Goal: Task Accomplishment & Management: Manage account settings

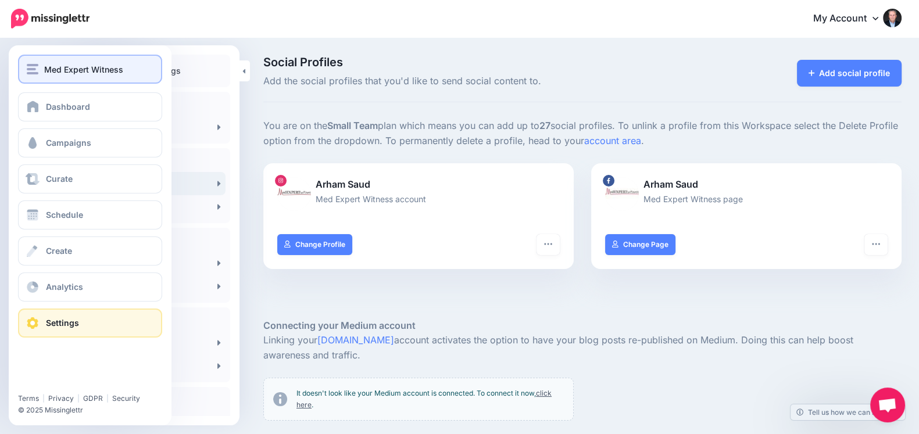
click at [49, 68] on span "Med Expert Witness" at bounding box center [83, 69] width 79 height 13
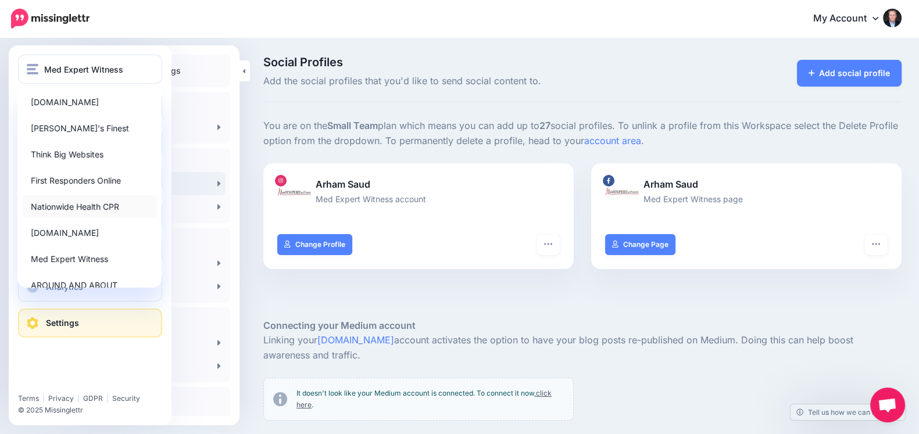
scroll to position [97, 0]
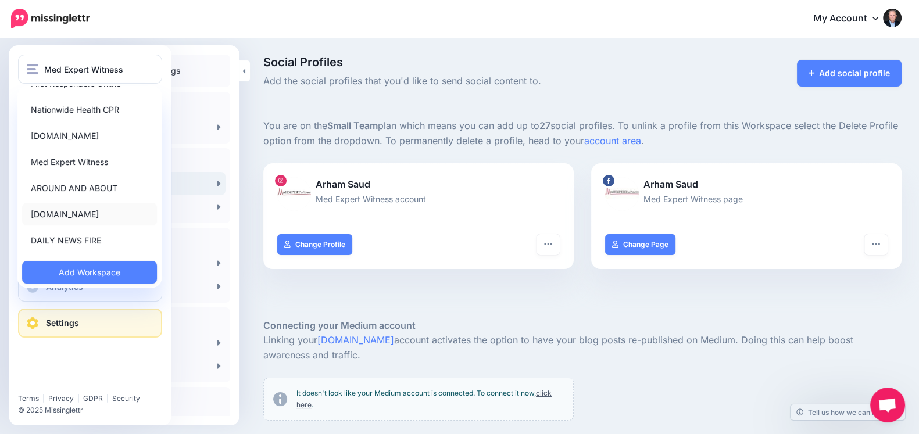
click at [66, 204] on link "[DOMAIN_NAME]" at bounding box center [89, 214] width 135 height 23
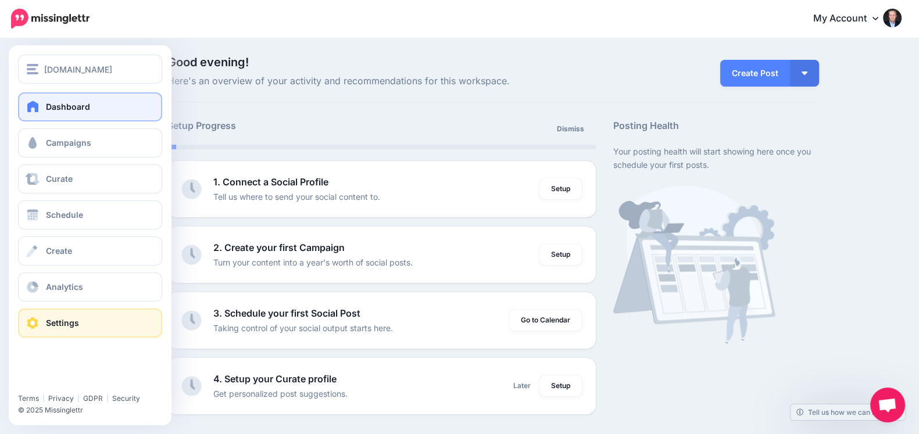
click at [18, 324] on link "Settings" at bounding box center [90, 323] width 144 height 29
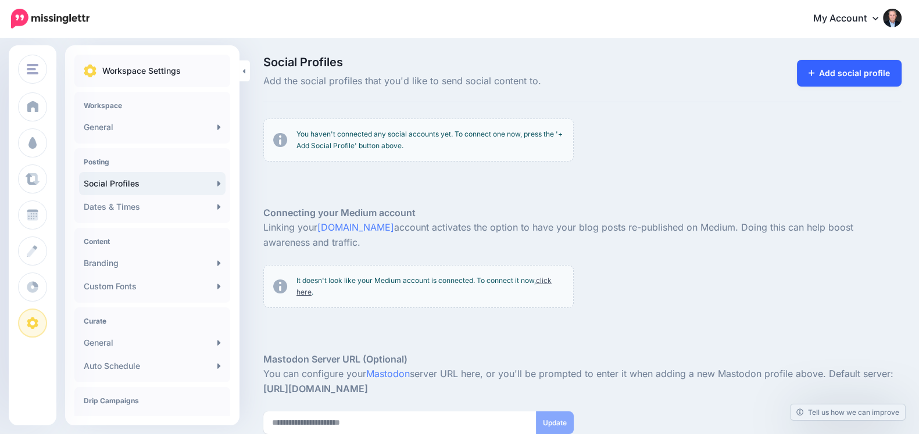
click at [832, 81] on link "Add social profile" at bounding box center [849, 73] width 105 height 27
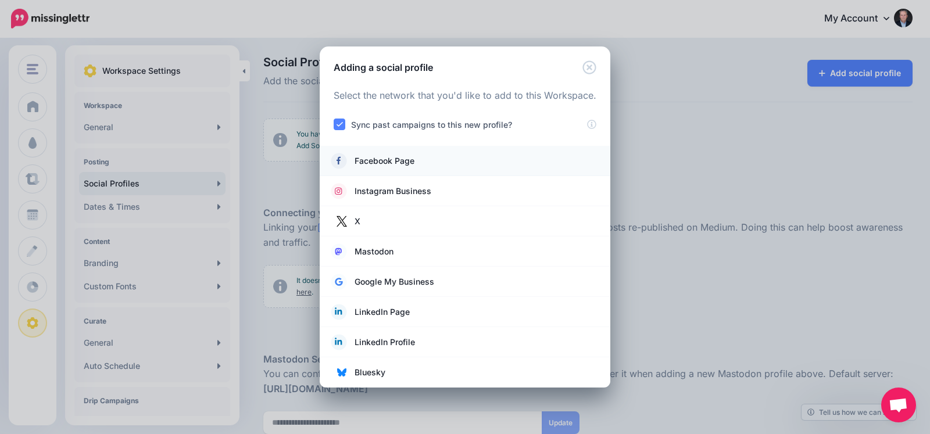
click at [384, 161] on span "Facebook Page" at bounding box center [385, 161] width 60 height 14
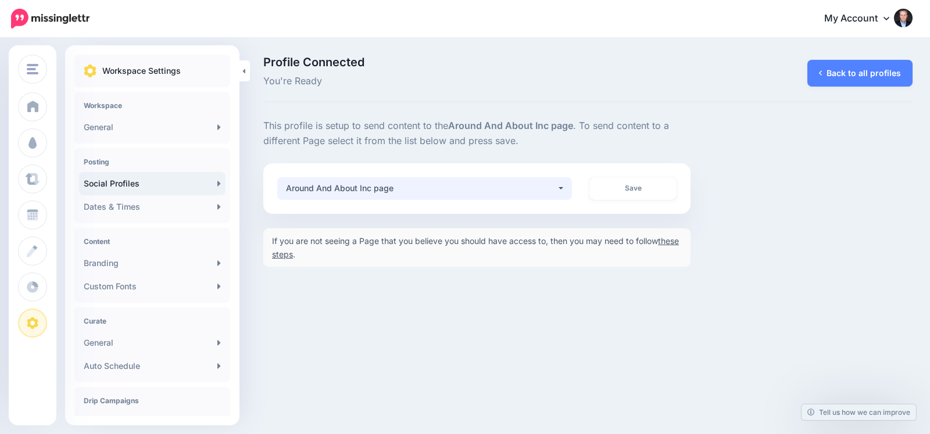
click at [558, 180] on button "Around And About Inc page" at bounding box center [424, 188] width 295 height 23
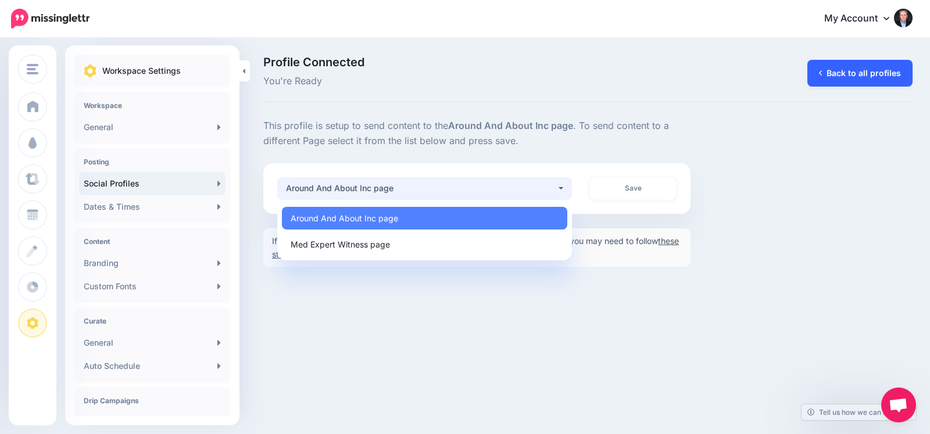
click at [837, 78] on link "Back to all profiles" at bounding box center [860, 73] width 105 height 27
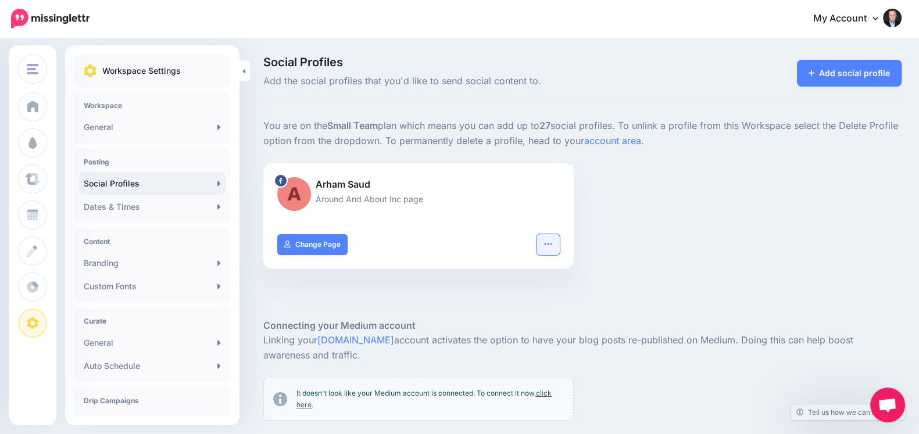
click at [552, 240] on icon "button" at bounding box center [548, 244] width 9 height 9
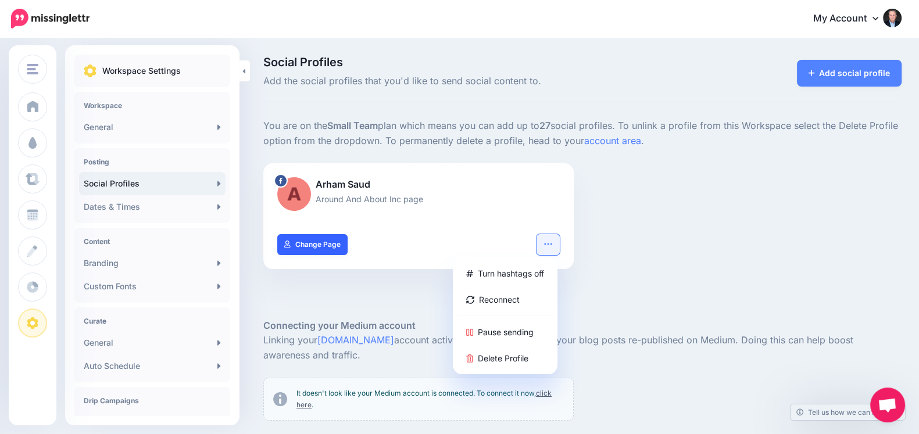
click at [298, 243] on link "Change Page" at bounding box center [312, 244] width 70 height 21
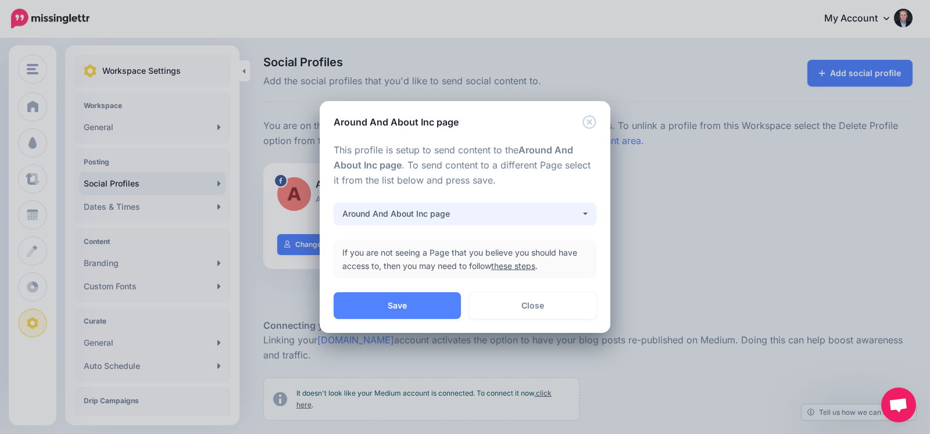
click at [494, 222] on button "Around And About Inc page" at bounding box center [465, 214] width 263 height 23
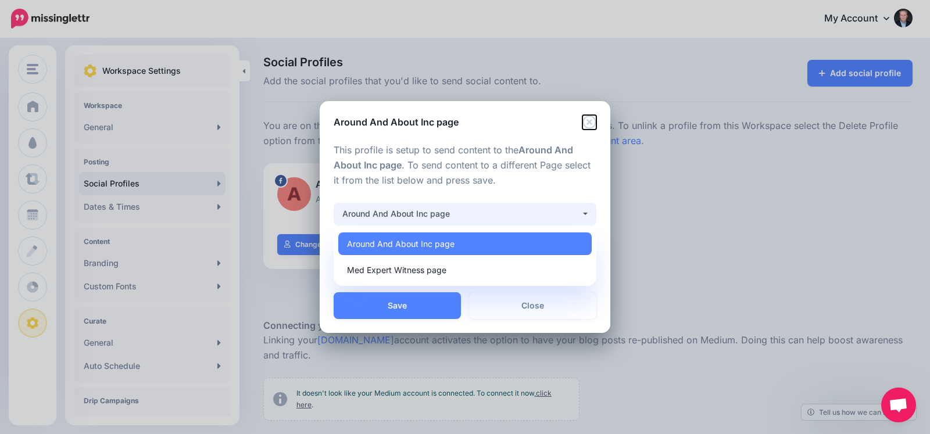
click at [590, 119] on icon "Close" at bounding box center [590, 122] width 14 height 14
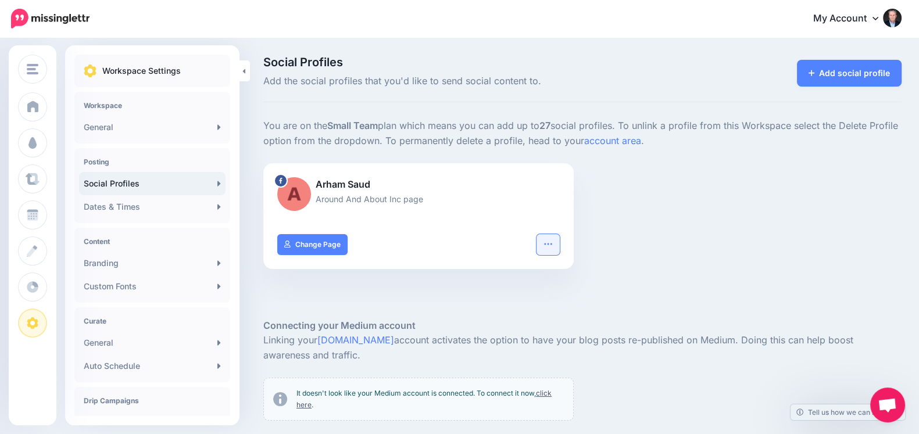
click at [560, 244] on button "button" at bounding box center [548, 244] width 23 height 21
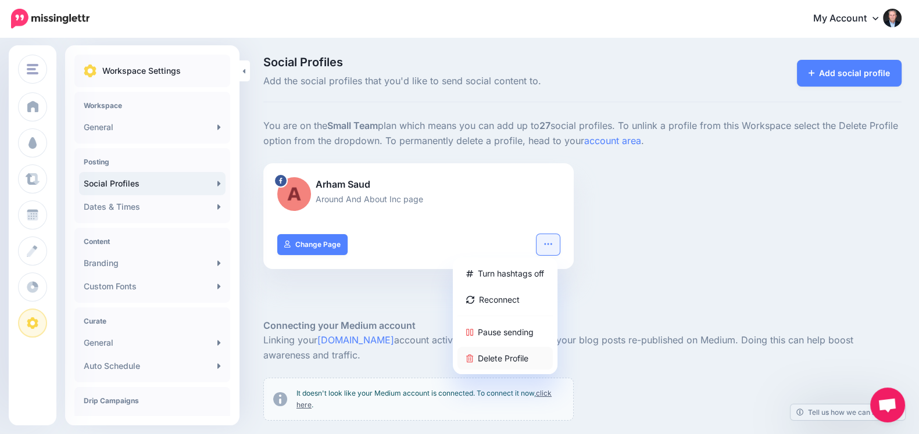
click at [514, 358] on link "Delete Profile" at bounding box center [505, 358] width 95 height 23
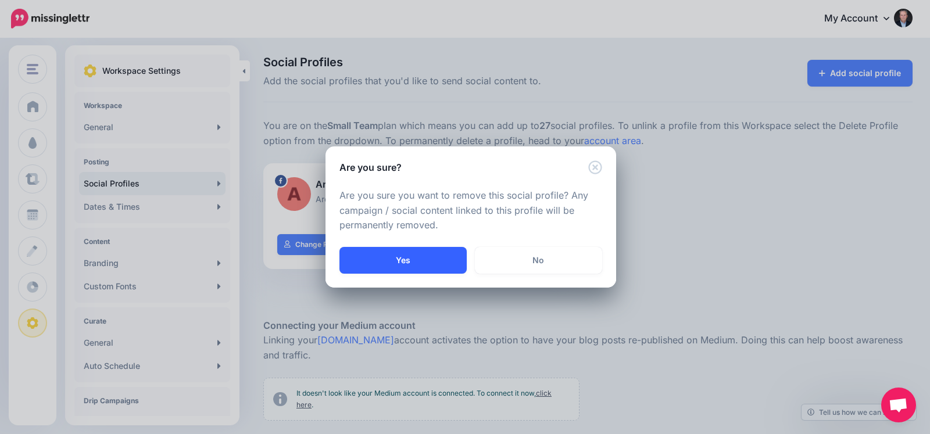
click at [429, 270] on button "Yes" at bounding box center [403, 260] width 127 height 27
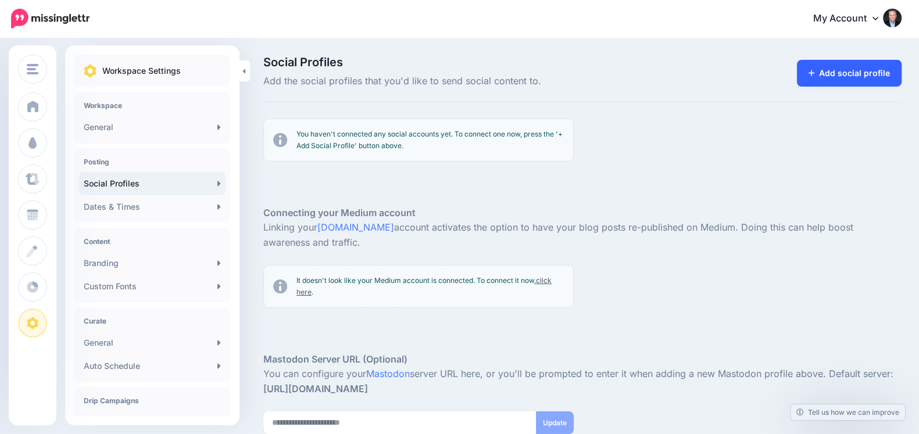
click at [819, 76] on link "Add social profile" at bounding box center [849, 73] width 105 height 27
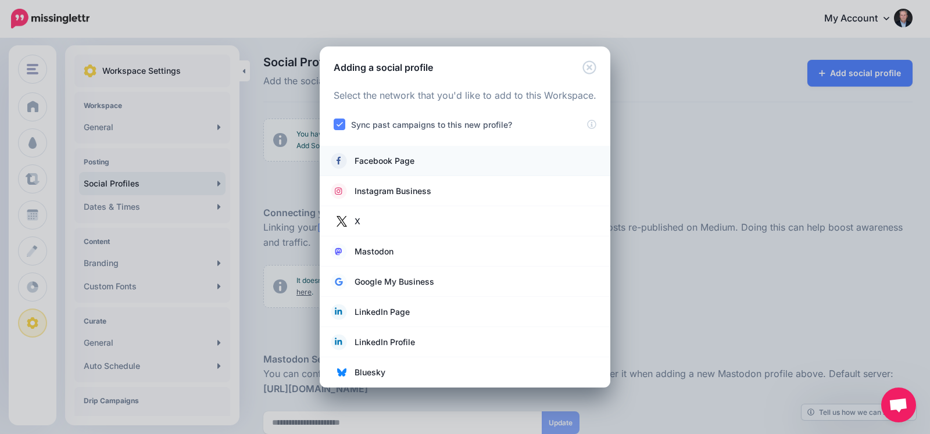
click at [416, 171] on li "Facebook Page" at bounding box center [465, 161] width 291 height 30
click at [372, 141] on div at bounding box center [465, 138] width 263 height 15
drag, startPoint x: 374, startPoint y: 151, endPoint x: 406, endPoint y: 184, distance: 45.6
click at [374, 152] on li "Facebook Page" at bounding box center [465, 161] width 291 height 30
click at [366, 173] on li "Facebook Page" at bounding box center [465, 161] width 291 height 30
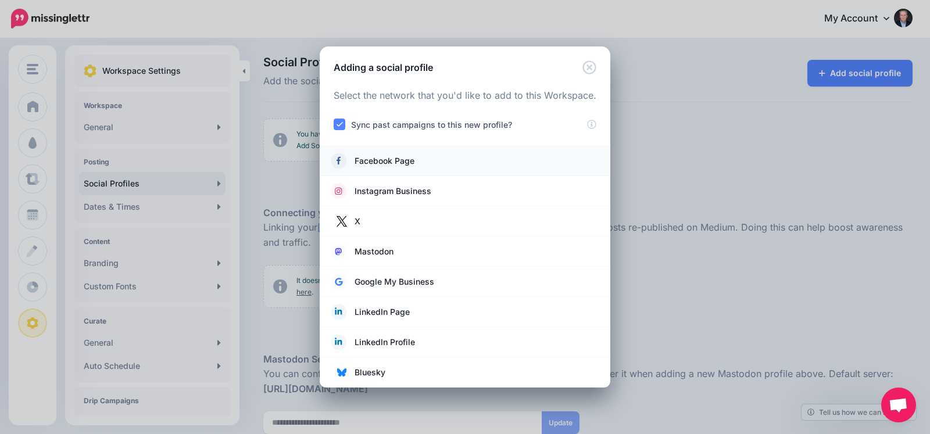
click at [375, 165] on span "Facebook Page" at bounding box center [385, 161] width 60 height 14
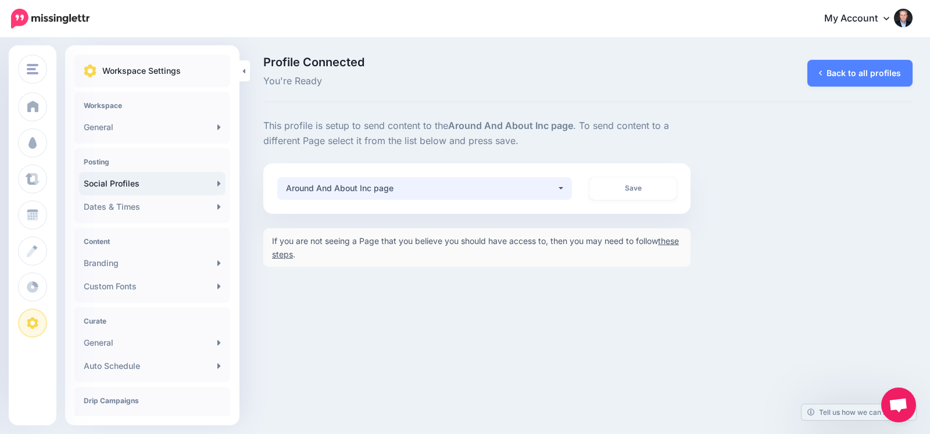
click at [415, 191] on div "Around And About Inc page" at bounding box center [421, 188] width 271 height 14
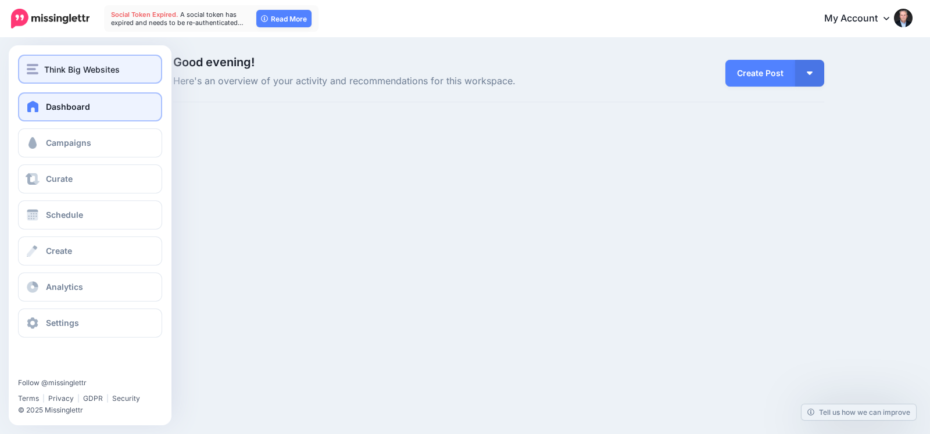
drag, startPoint x: 0, startPoint y: 0, endPoint x: 35, endPoint y: 60, distance: 69.8
click at [35, 60] on button "Think Big Websites" at bounding box center [90, 69] width 144 height 29
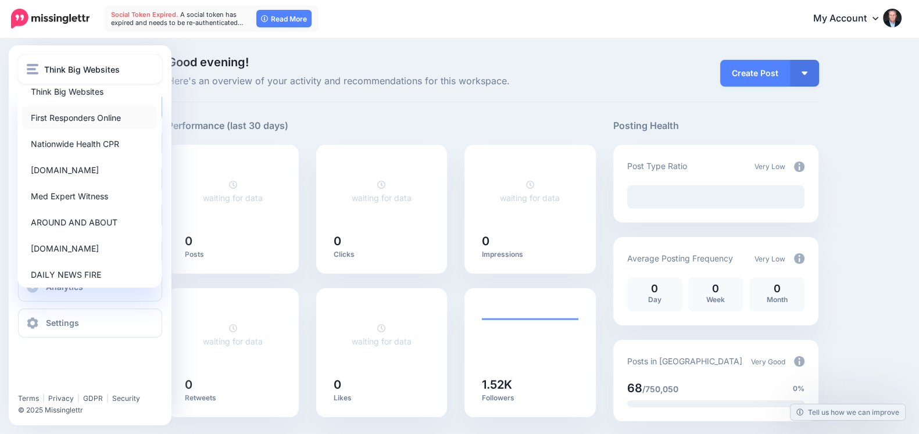
scroll to position [97, 0]
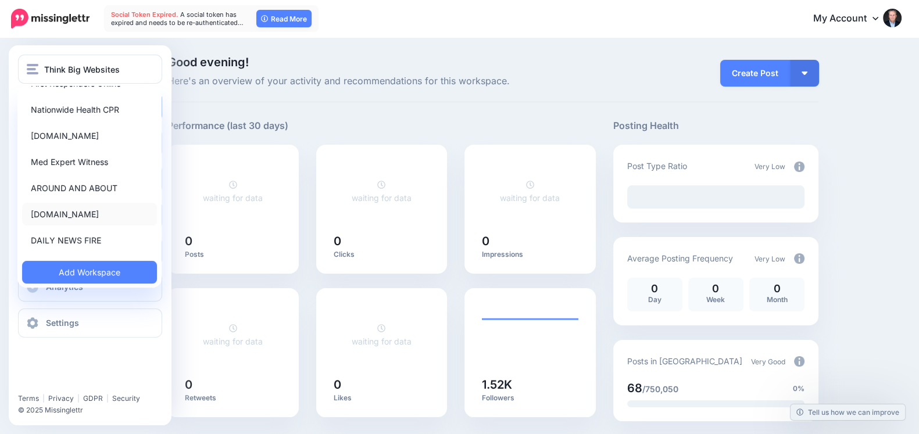
click at [45, 213] on link "VIPRentals.biz" at bounding box center [89, 214] width 135 height 23
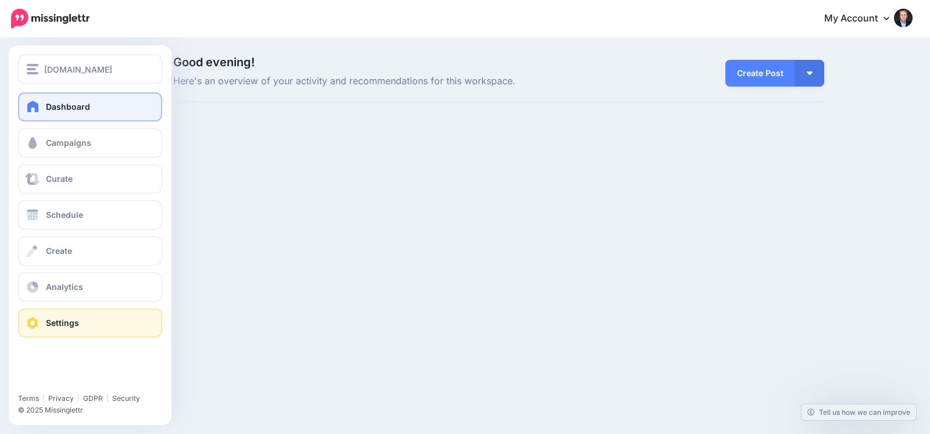
click at [29, 323] on span at bounding box center [32, 323] width 15 height 12
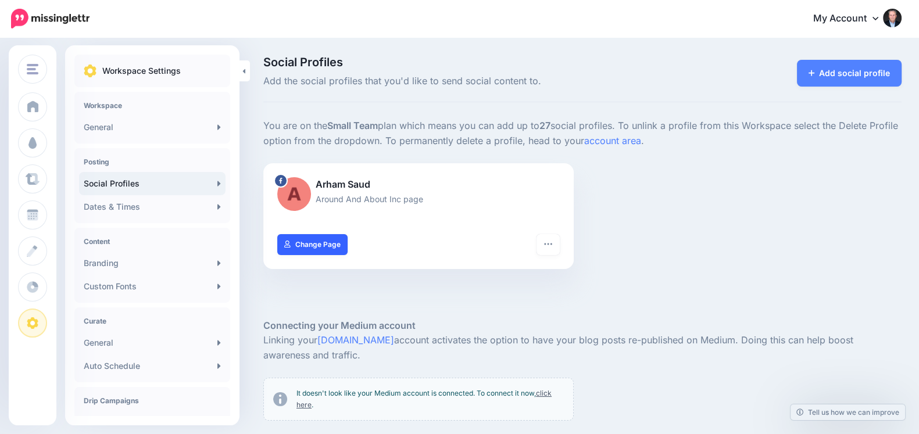
click at [305, 245] on link "Change Page" at bounding box center [312, 244] width 70 height 21
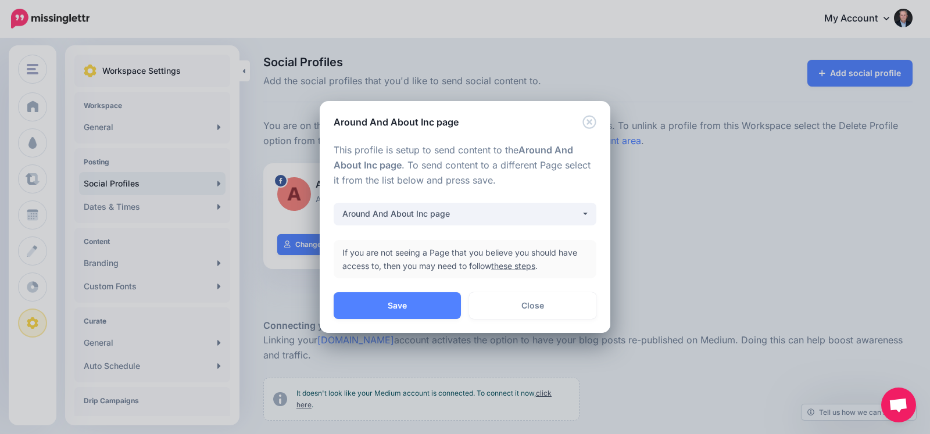
click at [509, 265] on link "these steps" at bounding box center [513, 266] width 44 height 10
drag, startPoint x: 503, startPoint y: 309, endPoint x: 509, endPoint y: 301, distance: 10.0
click at [503, 309] on link "Close" at bounding box center [532, 305] width 127 height 27
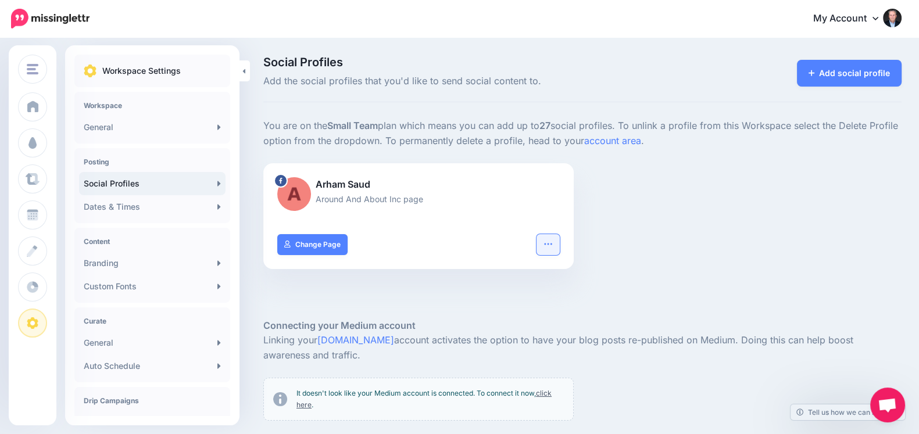
click at [553, 242] on icon "button" at bounding box center [548, 244] width 9 height 9
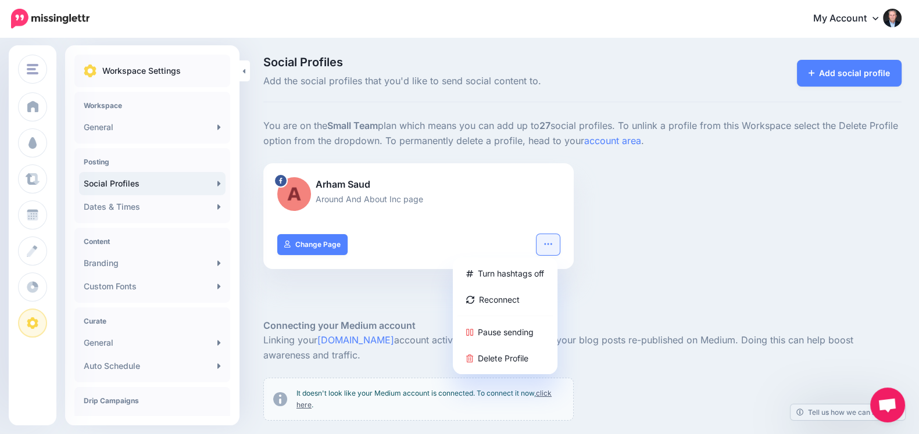
click at [504, 346] on div "Turn hashtags off Reconnect Pause sending Delete Profile" at bounding box center [505, 316] width 105 height 117
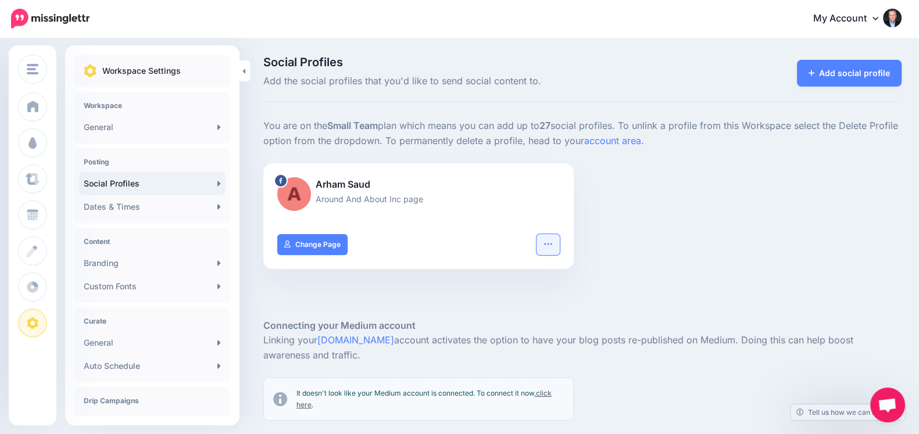
click at [559, 234] on button "button" at bounding box center [548, 244] width 23 height 21
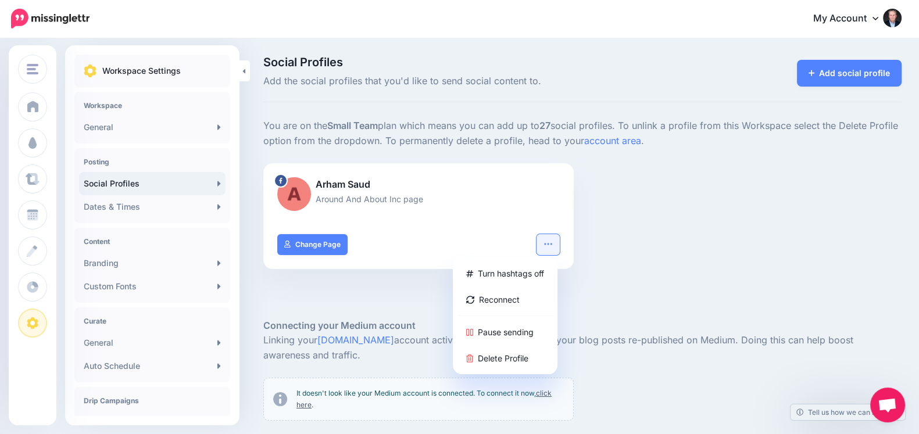
click at [509, 372] on div "Turn hashtags off Reconnect Pause sending Delete Profile" at bounding box center [505, 316] width 105 height 117
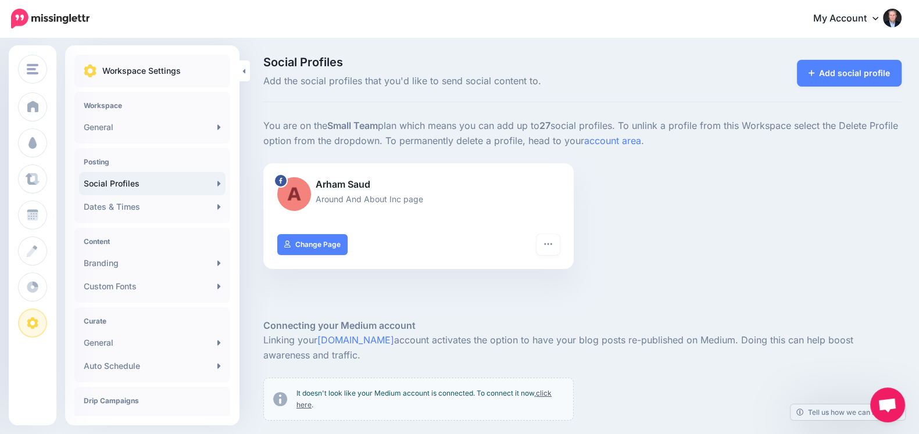
click at [574, 224] on div "Arham Saud Around And About Inc page" at bounding box center [418, 198] width 311 height 71
click at [551, 247] on icon "button" at bounding box center [548, 244] width 9 height 9
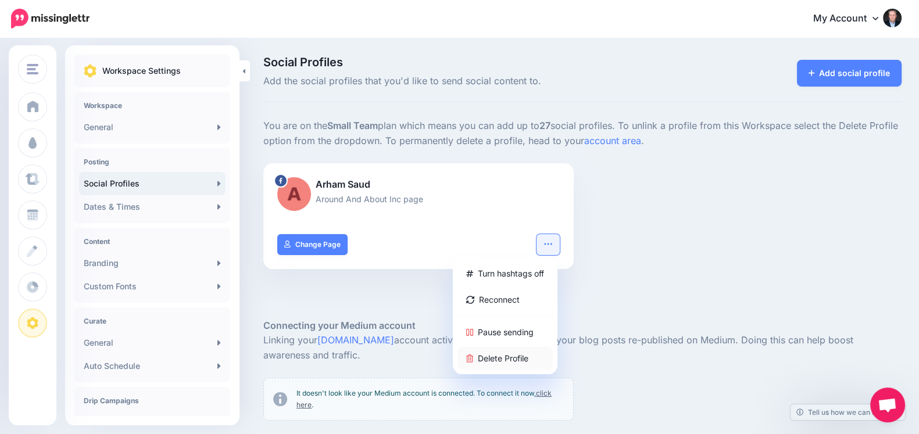
click at [510, 348] on link "Delete Profile" at bounding box center [505, 358] width 95 height 23
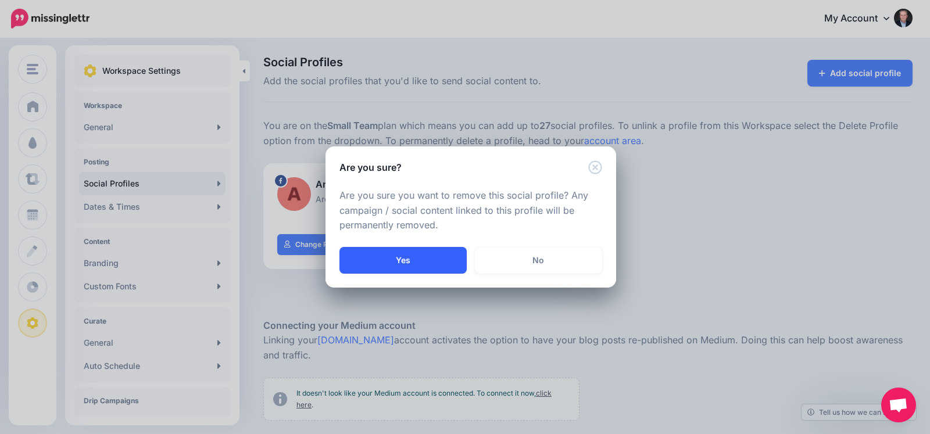
click at [419, 278] on div "Yes No" at bounding box center [471, 267] width 291 height 41
click at [420, 255] on button "Yes" at bounding box center [403, 260] width 127 height 27
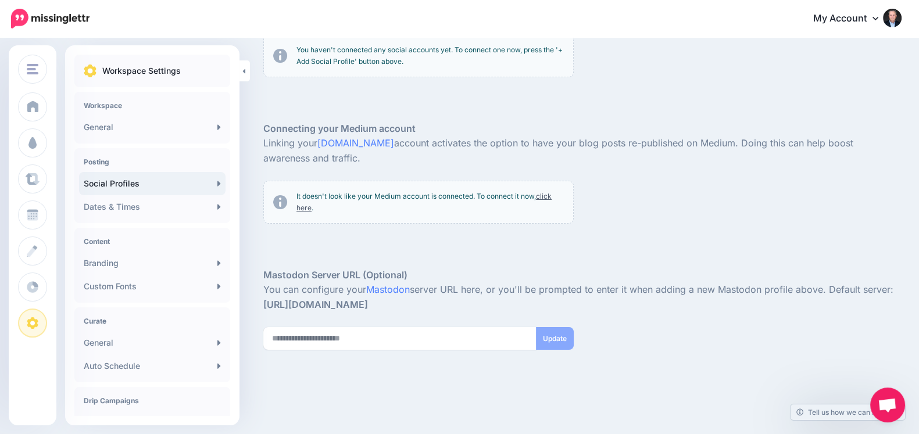
scroll to position [104, 0]
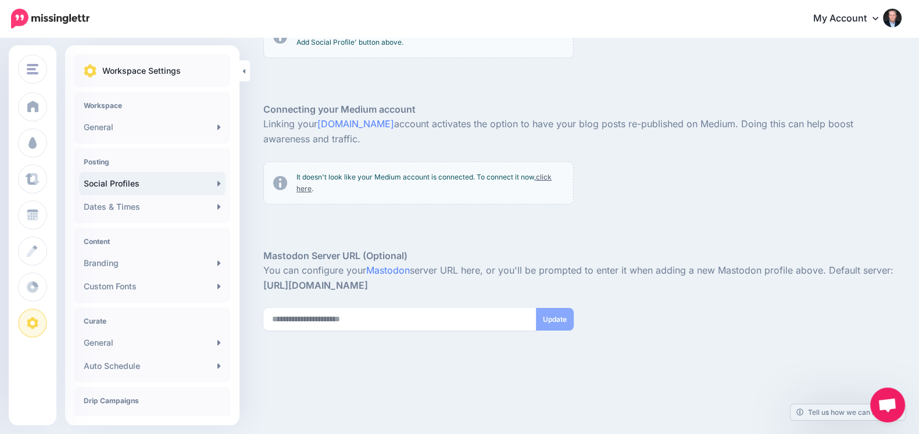
click at [543, 176] on link "click here" at bounding box center [424, 183] width 255 height 20
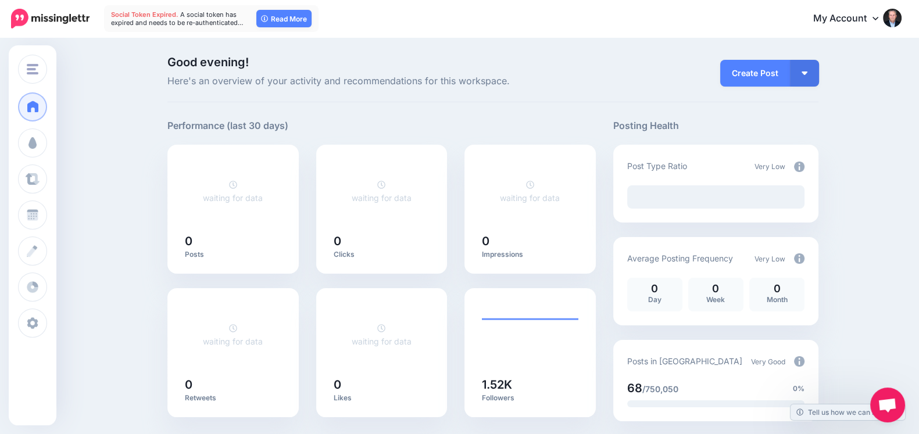
click at [868, 19] on link "My Account" at bounding box center [852, 19] width 100 height 28
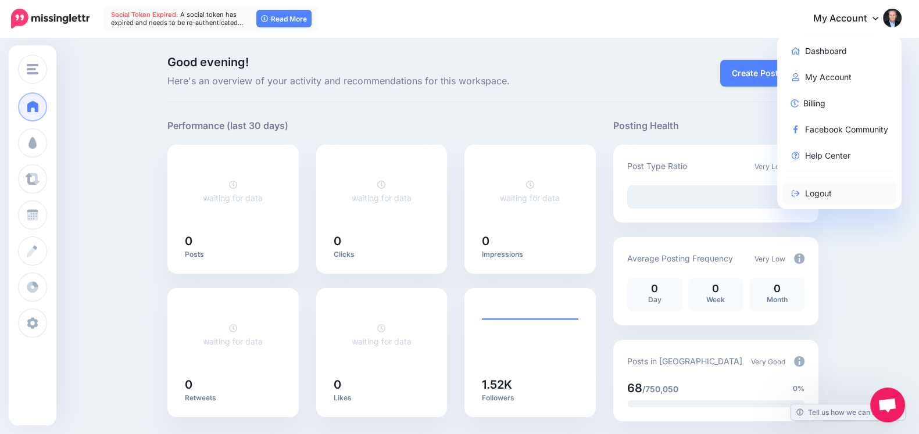
click at [801, 195] on icon at bounding box center [796, 194] width 10 height 8
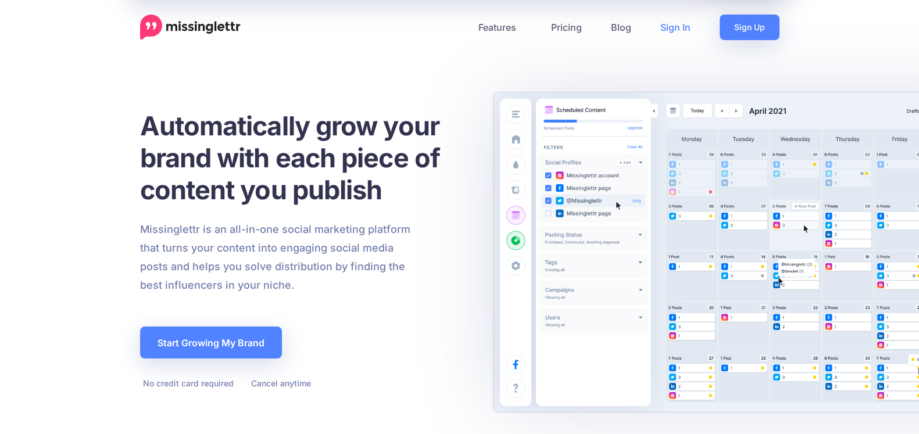
click at [689, 29] on link "Sign In" at bounding box center [675, 28] width 59 height 26
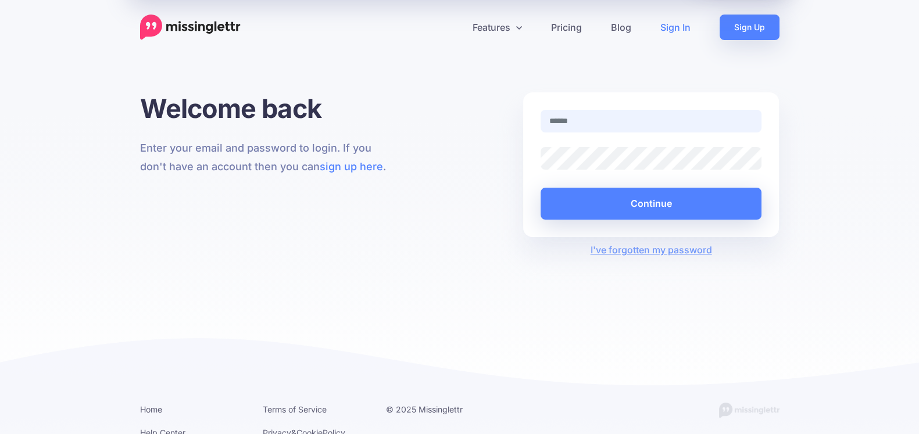
click at [695, 126] on input "text" at bounding box center [652, 121] width 222 height 23
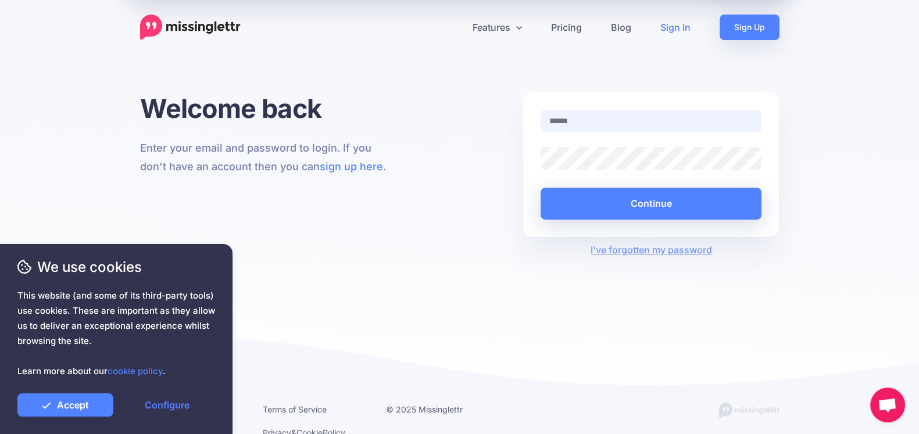
type input "**********"
click at [706, 187] on div "Continue" at bounding box center [652, 194] width 222 height 49
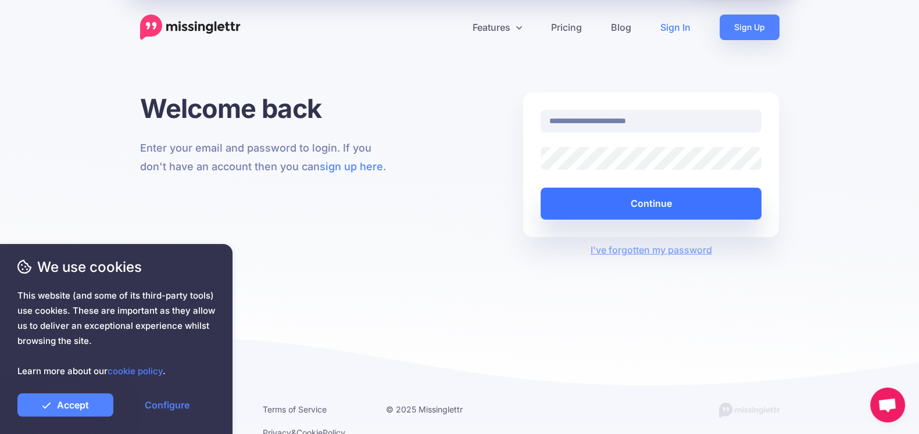
drag, startPoint x: 709, startPoint y: 194, endPoint x: 796, endPoint y: 182, distance: 87.4
click at [710, 195] on button "Continue" at bounding box center [652, 204] width 222 height 32
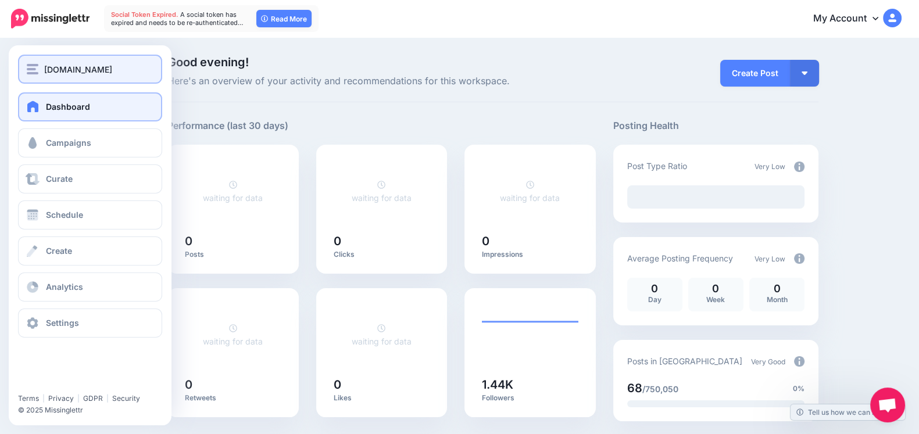
click at [28, 58] on button "[DOMAIN_NAME]" at bounding box center [90, 69] width 144 height 29
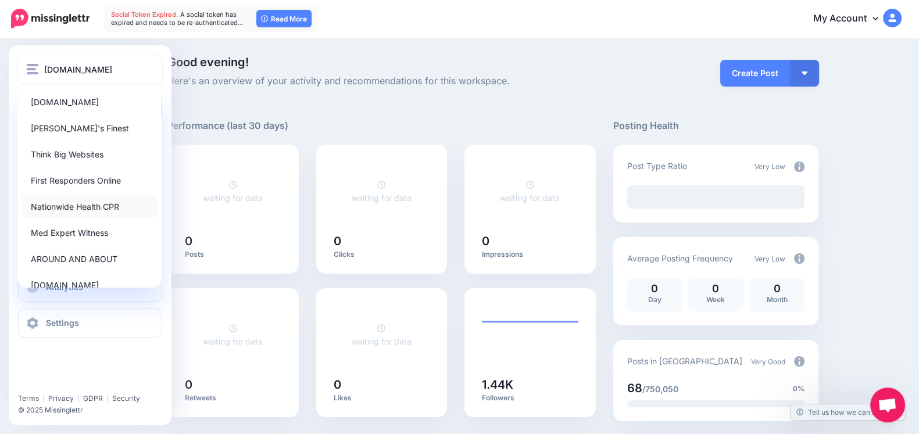
scroll to position [45, 0]
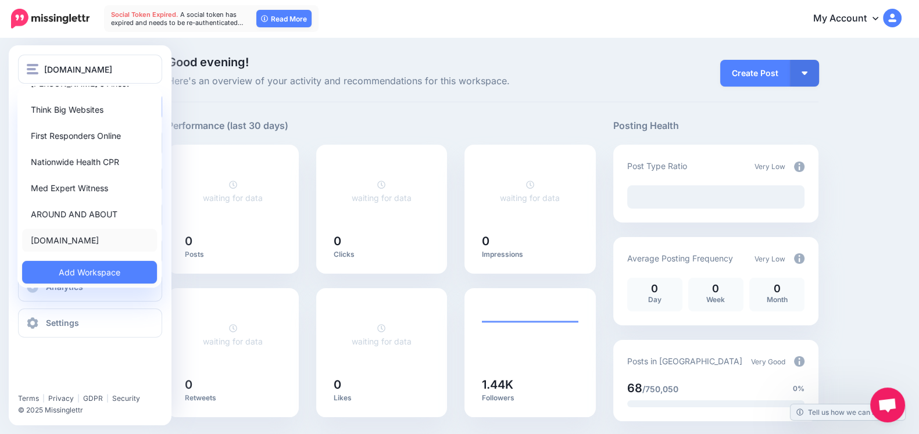
click at [31, 234] on link "[DOMAIN_NAME]" at bounding box center [89, 240] width 135 height 23
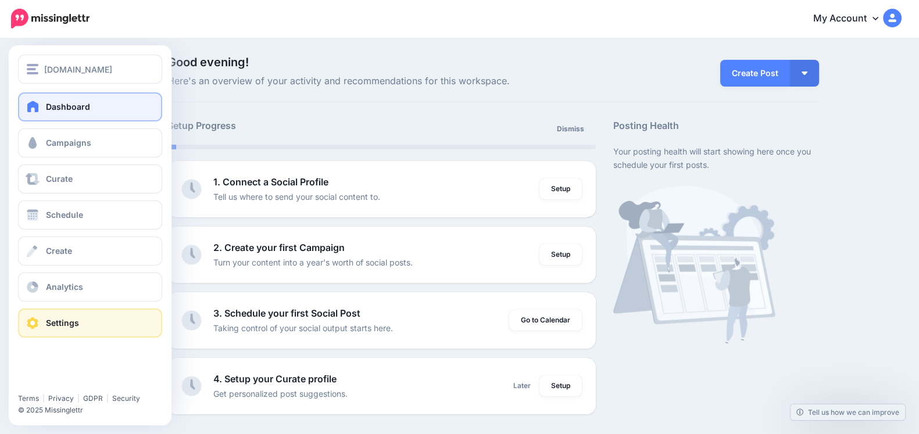
click at [20, 323] on link "Settings" at bounding box center [90, 323] width 144 height 29
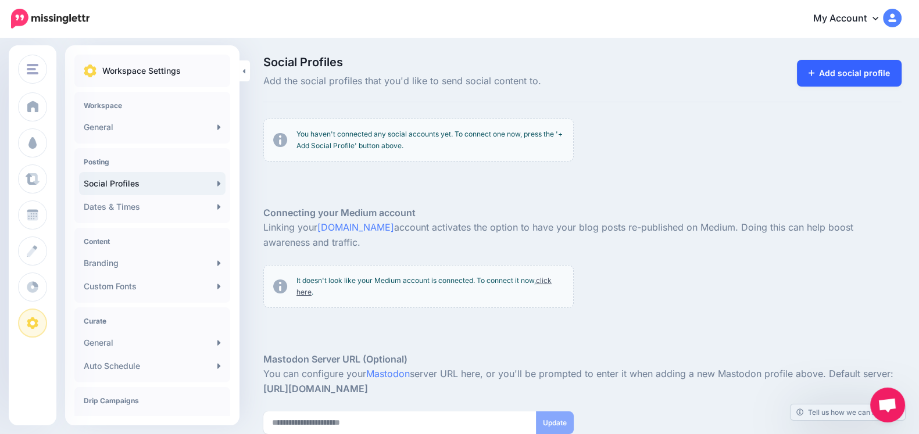
click at [817, 77] on link "Add social profile" at bounding box center [849, 73] width 105 height 27
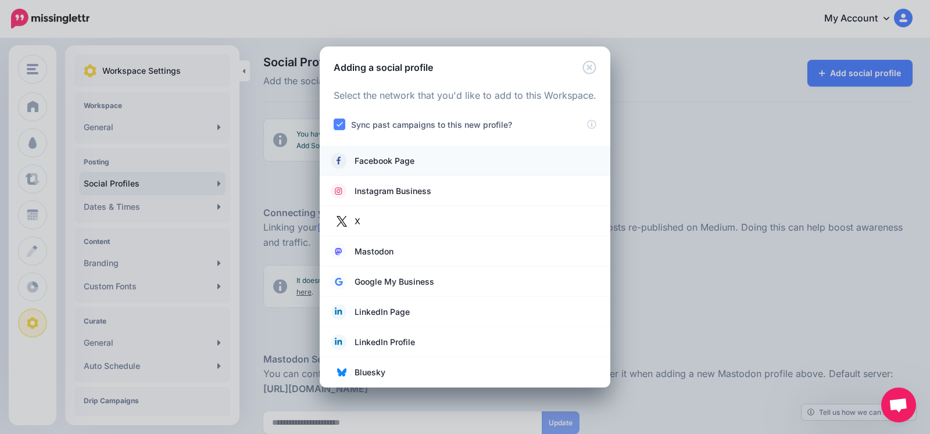
click at [405, 169] on link "Facebook Page" at bounding box center [464, 161] width 267 height 16
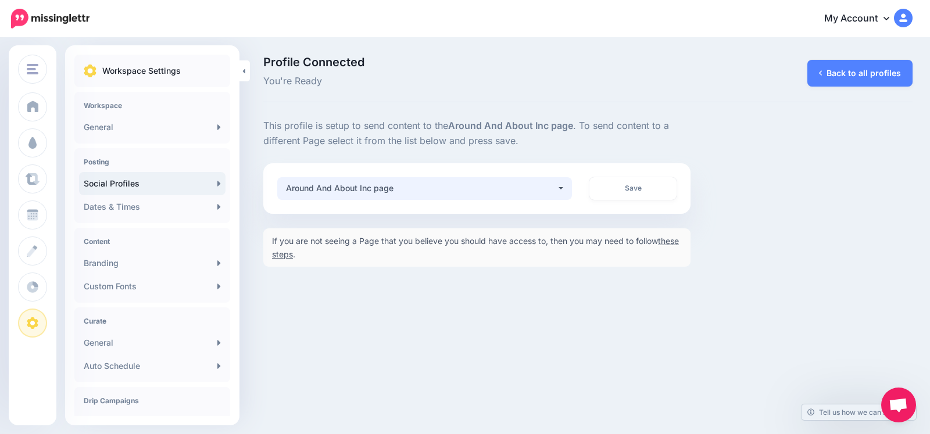
click at [549, 179] on button "Around And About Inc page" at bounding box center [424, 188] width 295 height 23
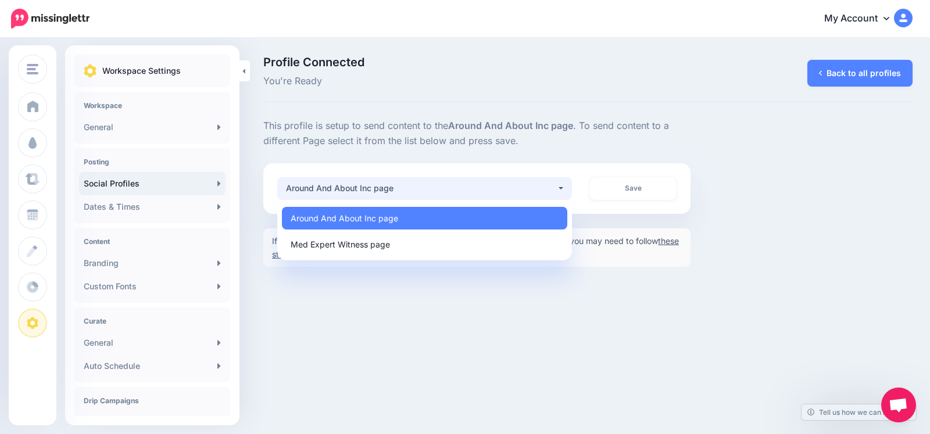
click at [549, 179] on button "Around And About Inc page" at bounding box center [424, 188] width 295 height 23
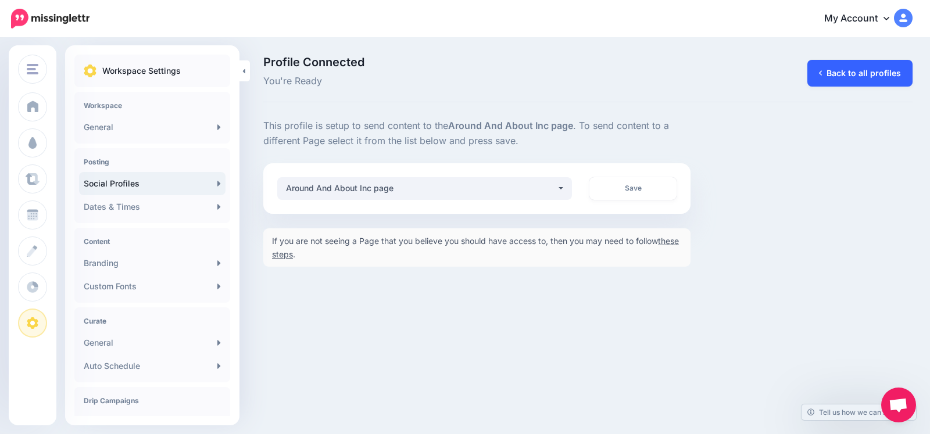
click at [850, 74] on link "Back to all profiles" at bounding box center [860, 73] width 105 height 27
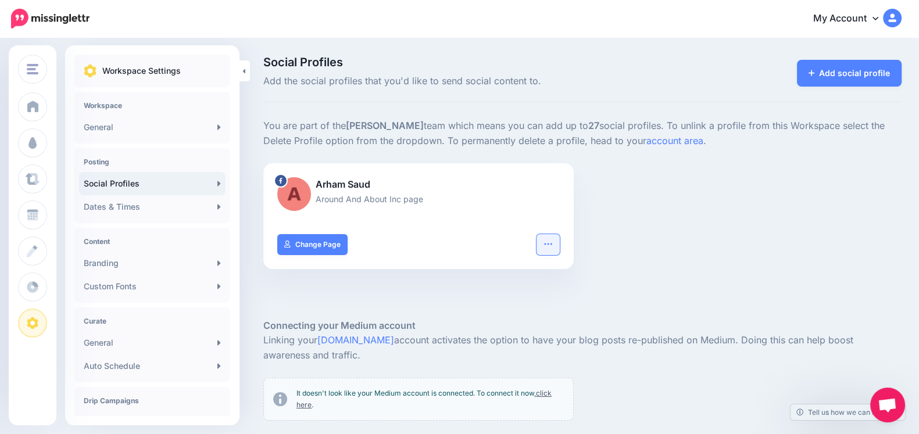
click at [560, 245] on button "button" at bounding box center [548, 244] width 23 height 21
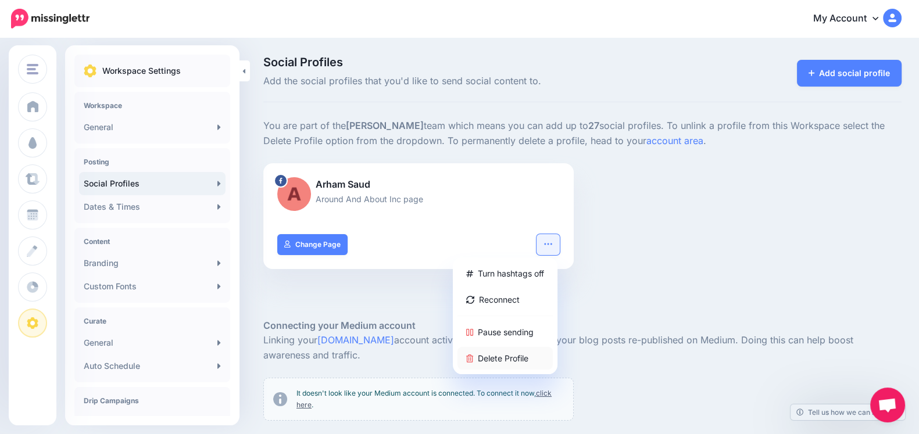
click at [497, 358] on link "Delete Profile" at bounding box center [505, 358] width 95 height 23
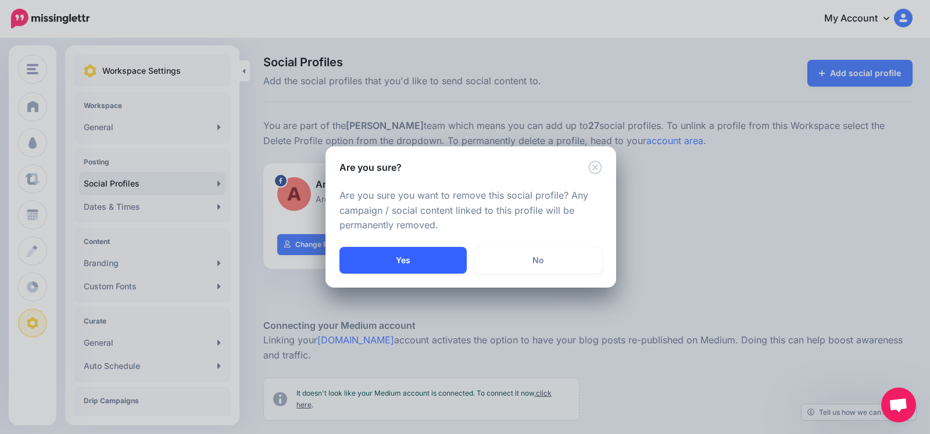
click at [414, 260] on button "Yes" at bounding box center [403, 260] width 127 height 27
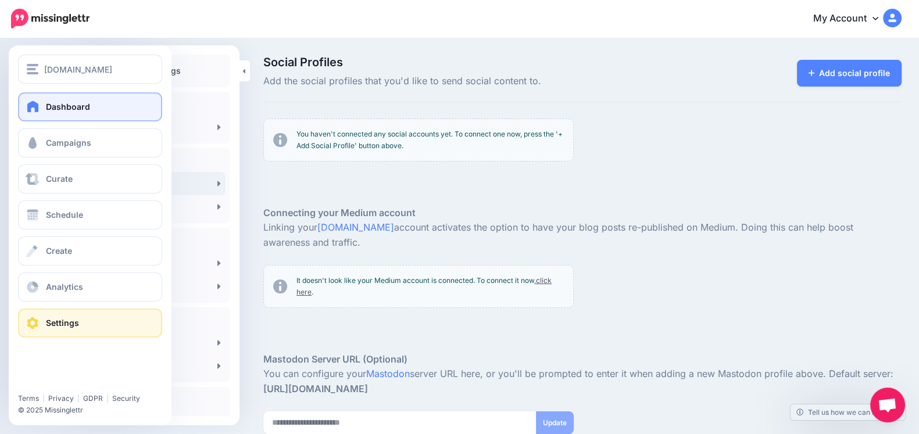
click at [47, 105] on span "Dashboard" at bounding box center [68, 107] width 44 height 10
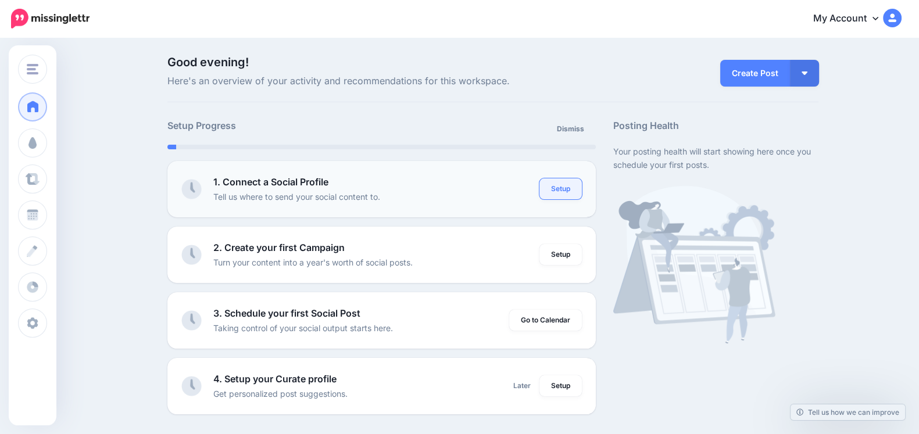
click at [552, 188] on link "Setup" at bounding box center [561, 189] width 42 height 21
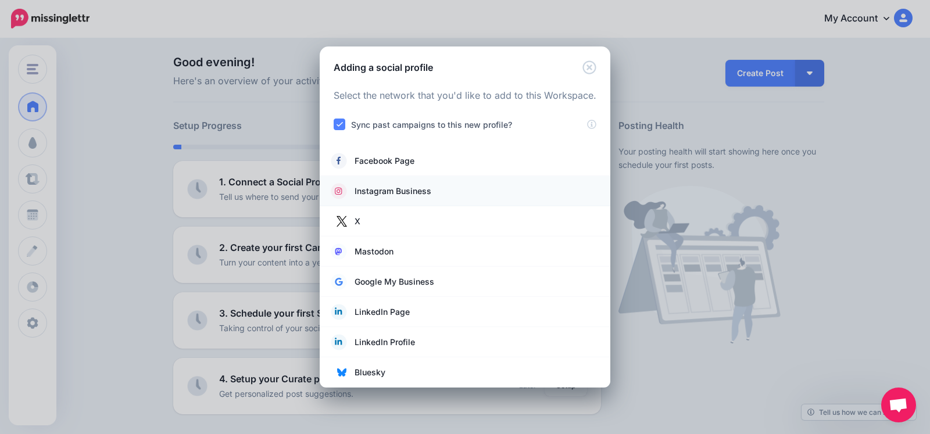
click at [390, 188] on span "Instagram Business" at bounding box center [393, 191] width 77 height 14
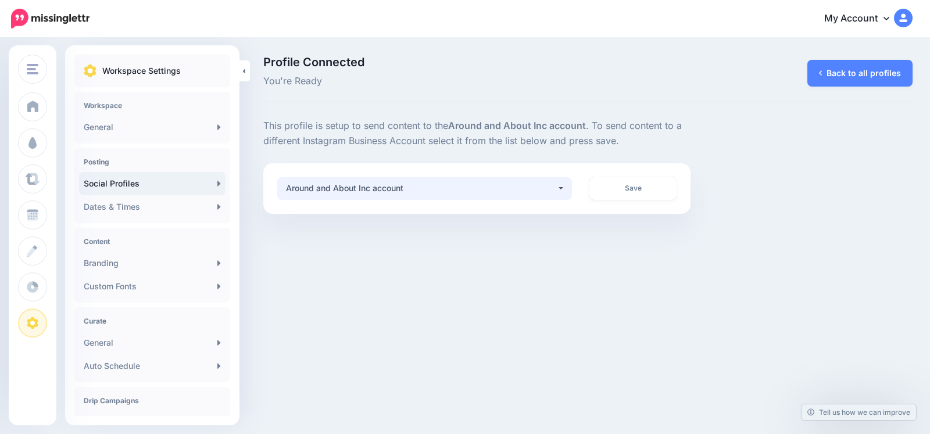
click at [523, 187] on div "Around and About Inc account" at bounding box center [421, 188] width 271 height 14
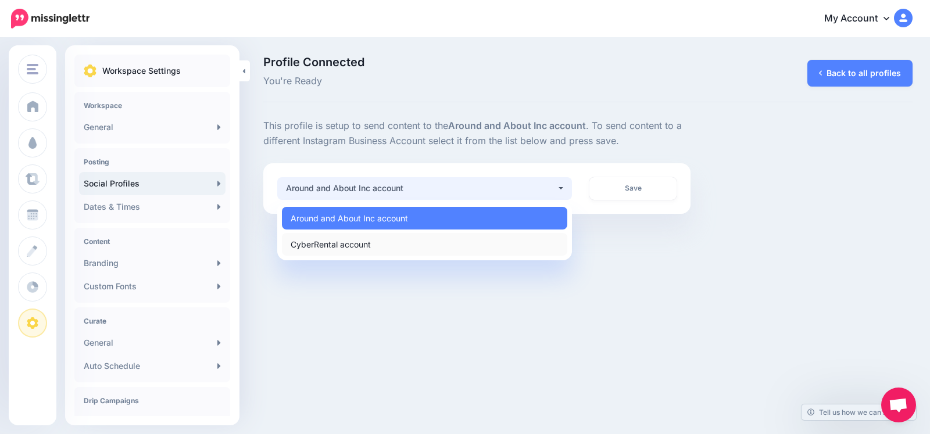
click at [351, 236] on link "CyberRental account" at bounding box center [425, 244] width 286 height 23
select select "**********"
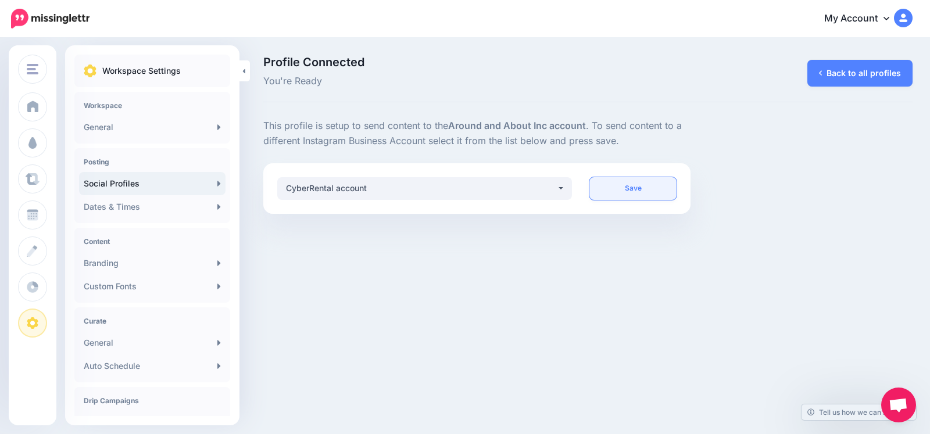
click at [634, 191] on link "Save" at bounding box center [633, 188] width 87 height 23
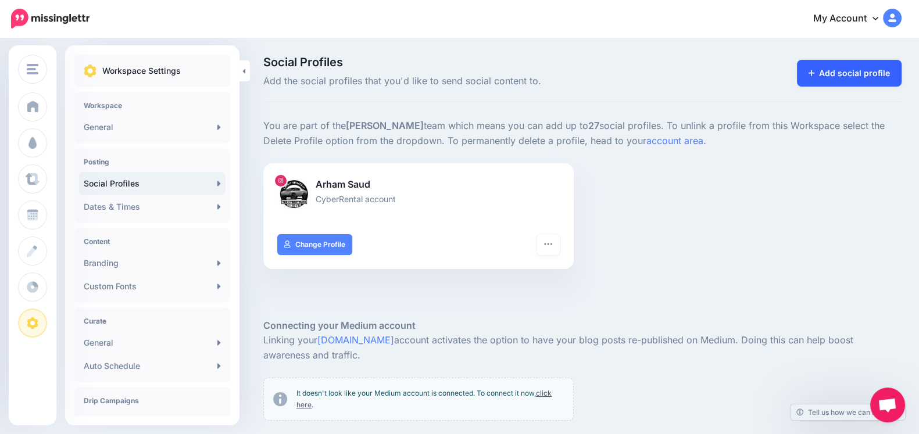
click at [834, 74] on link "Add social profile" at bounding box center [849, 73] width 105 height 27
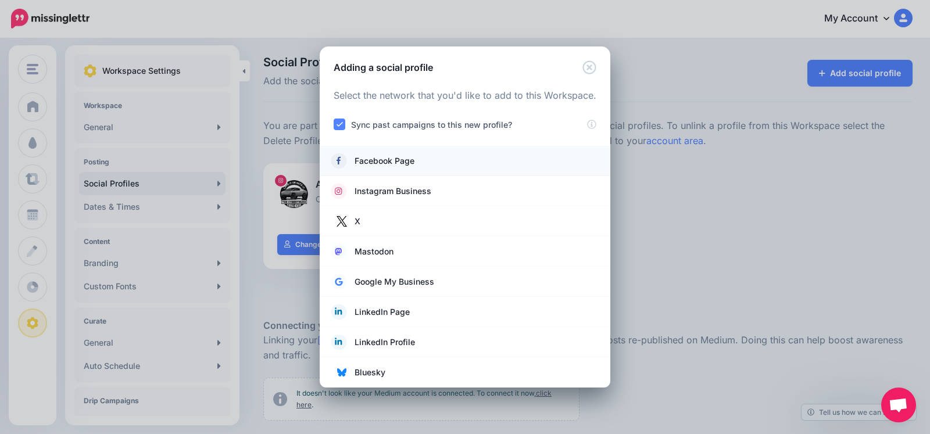
click at [404, 158] on span "Facebook Page" at bounding box center [385, 161] width 60 height 14
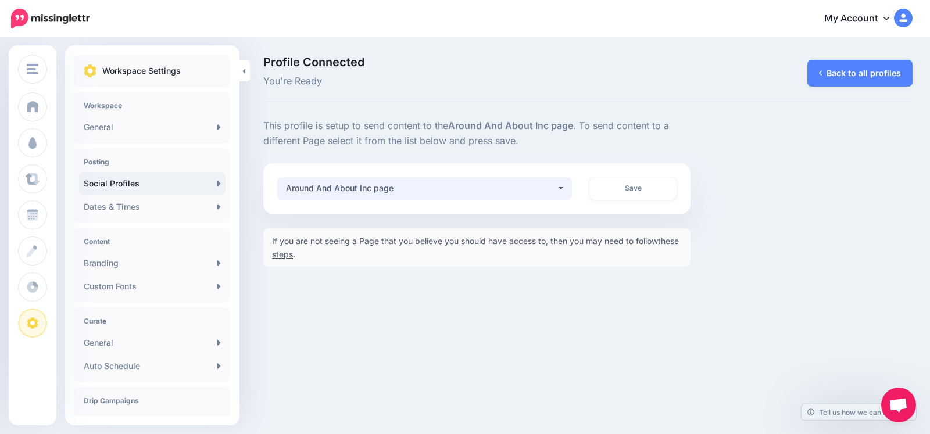
click at [515, 181] on div "Around And About Inc page" at bounding box center [421, 188] width 271 height 14
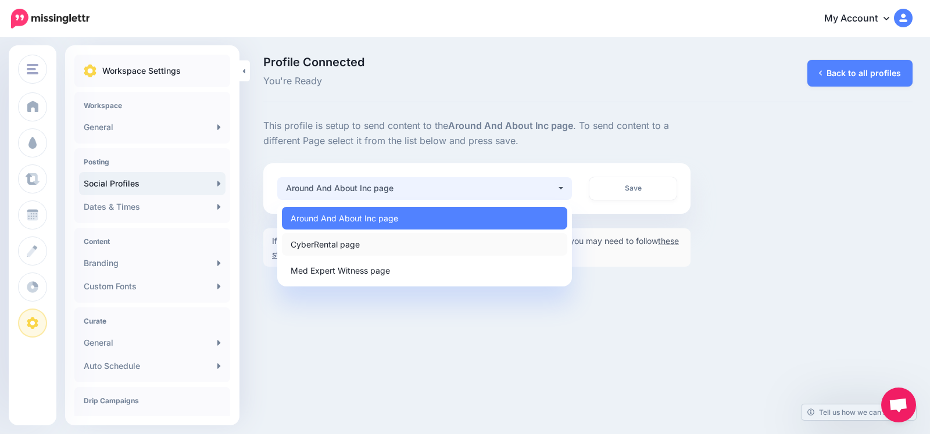
click at [329, 248] on span "CyberRental page" at bounding box center [325, 244] width 69 height 14
select select "**********"
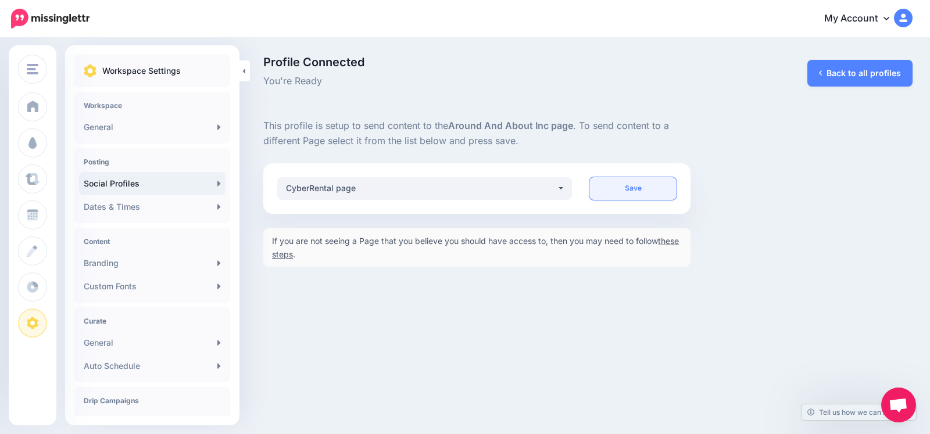
click at [631, 193] on link "Save" at bounding box center [633, 188] width 87 height 23
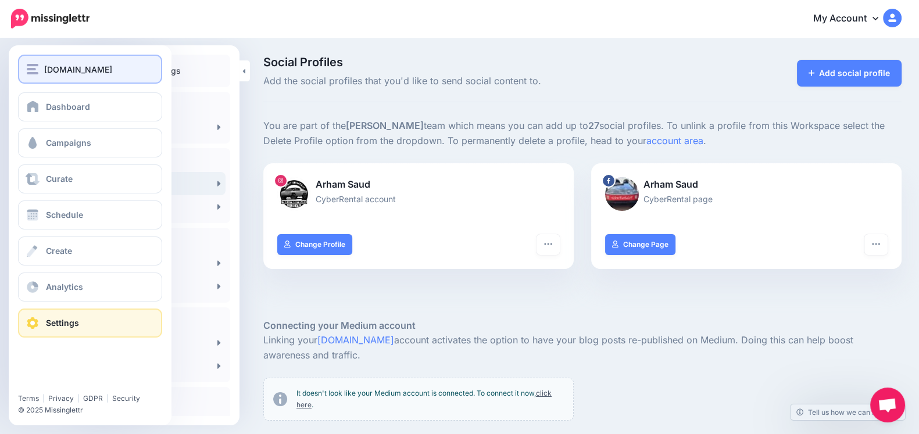
click at [29, 70] on img "button" at bounding box center [33, 69] width 12 height 10
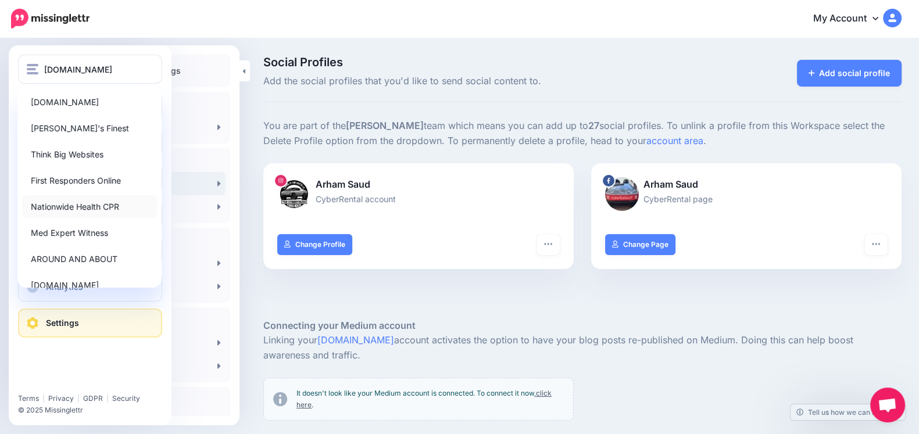
click at [66, 212] on link "Nationwide Health CPR" at bounding box center [89, 206] width 135 height 23
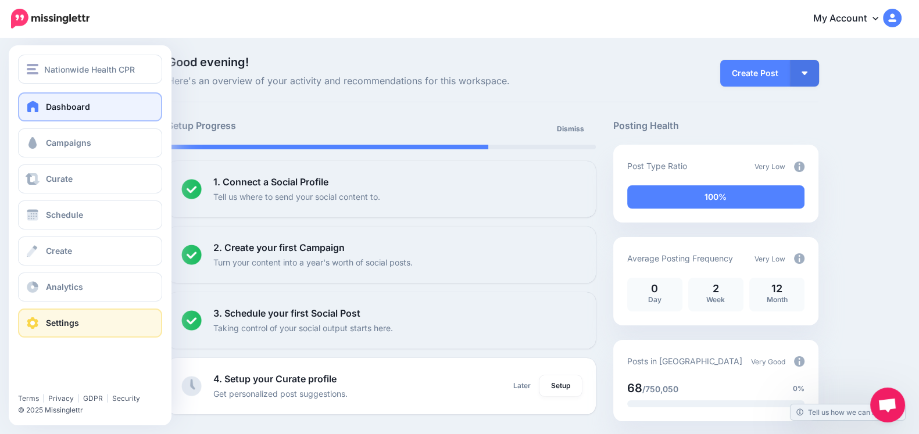
click at [37, 320] on span at bounding box center [32, 323] width 15 height 12
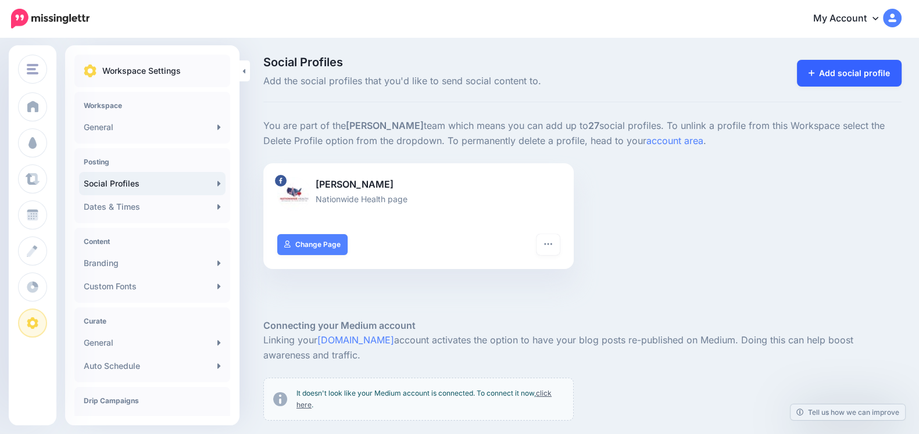
click at [832, 65] on link "Add social profile" at bounding box center [849, 73] width 105 height 27
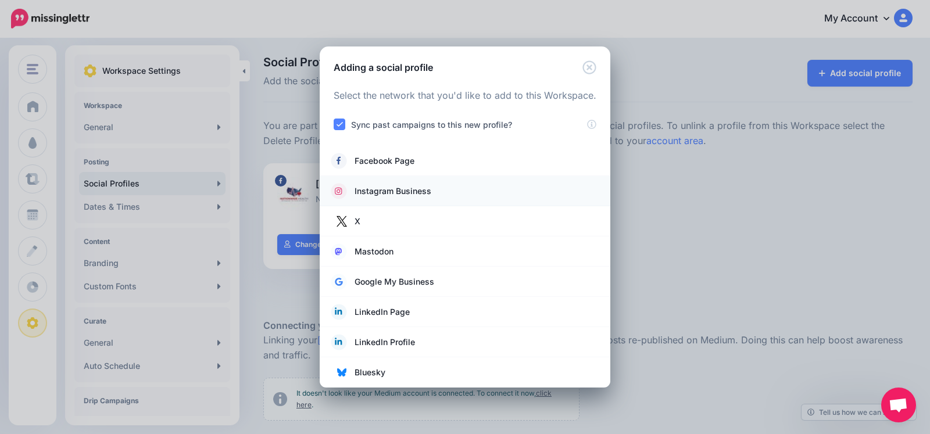
click at [367, 188] on span "Instagram Business" at bounding box center [393, 191] width 77 height 14
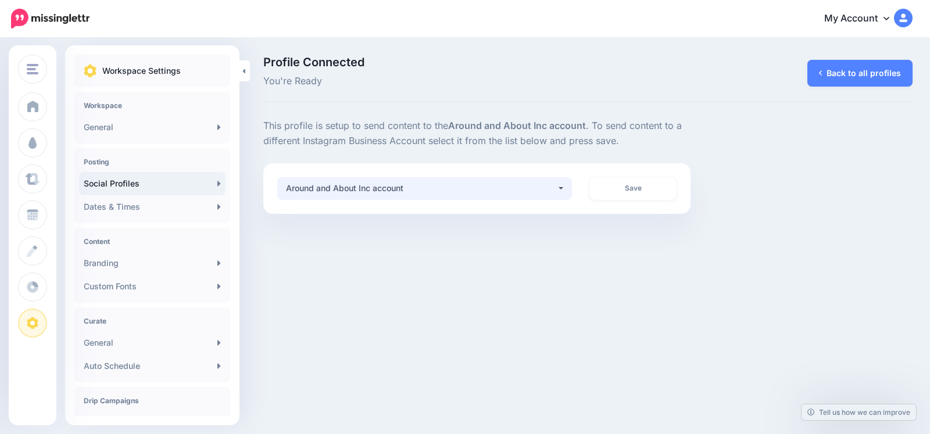
click at [483, 190] on div "Around and About Inc account" at bounding box center [421, 188] width 271 height 14
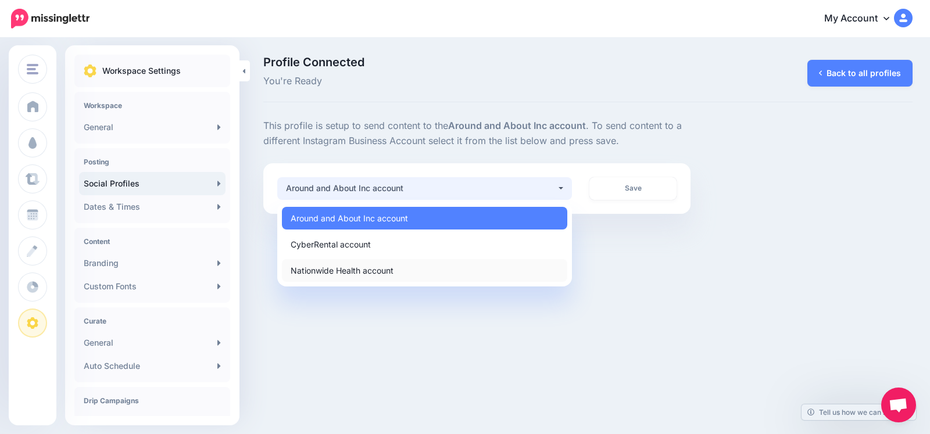
click at [366, 265] on span "Nationwide Health account" at bounding box center [342, 270] width 103 height 14
select select "**********"
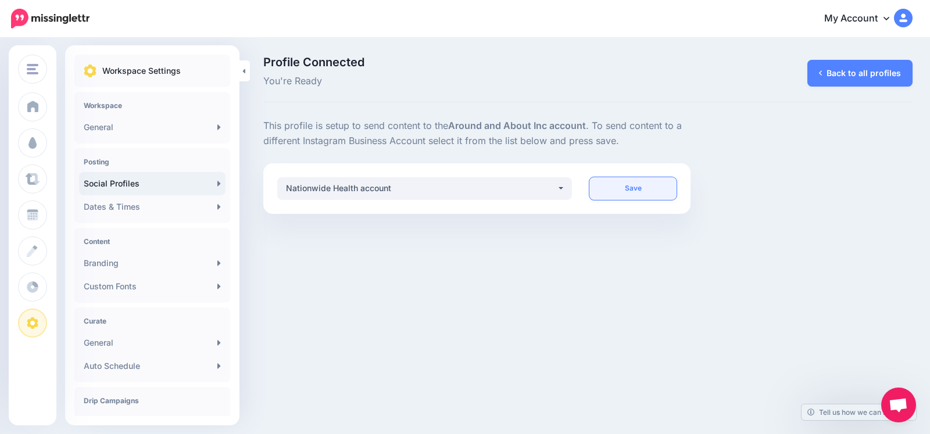
click at [617, 197] on link "Save" at bounding box center [633, 188] width 87 height 23
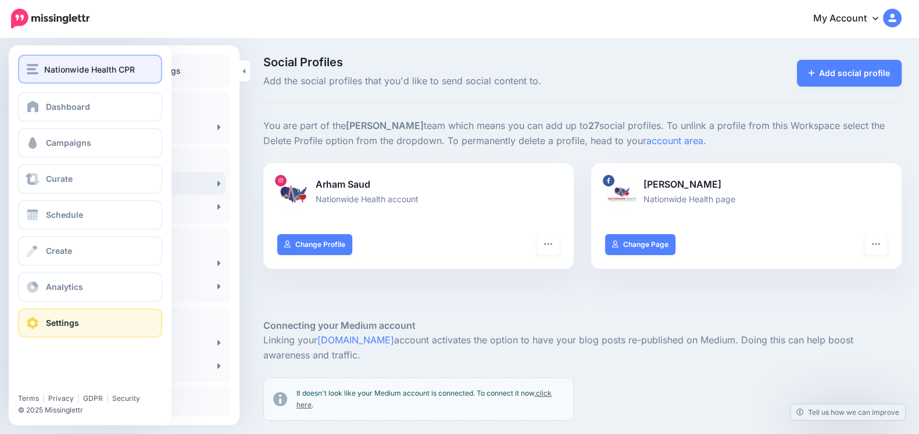
click at [26, 69] on button "Nationwide Health CPR" at bounding box center [90, 69] width 144 height 29
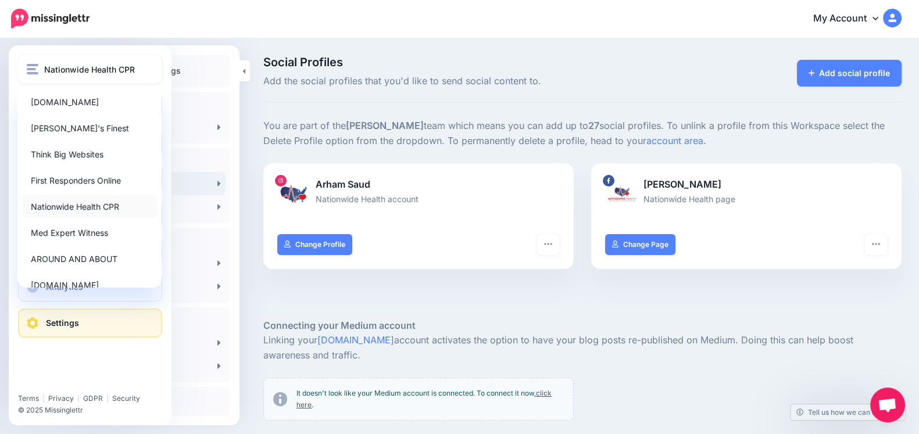
scroll to position [45, 0]
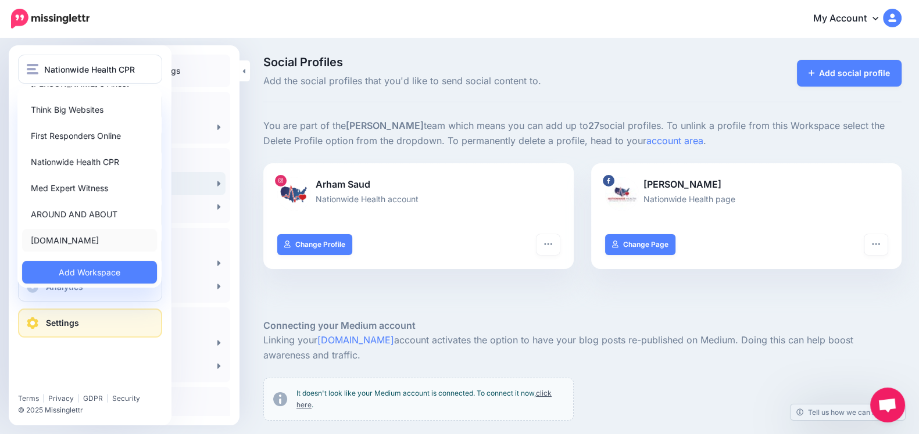
click at [52, 244] on link "[DOMAIN_NAME]" at bounding box center [89, 240] width 135 height 23
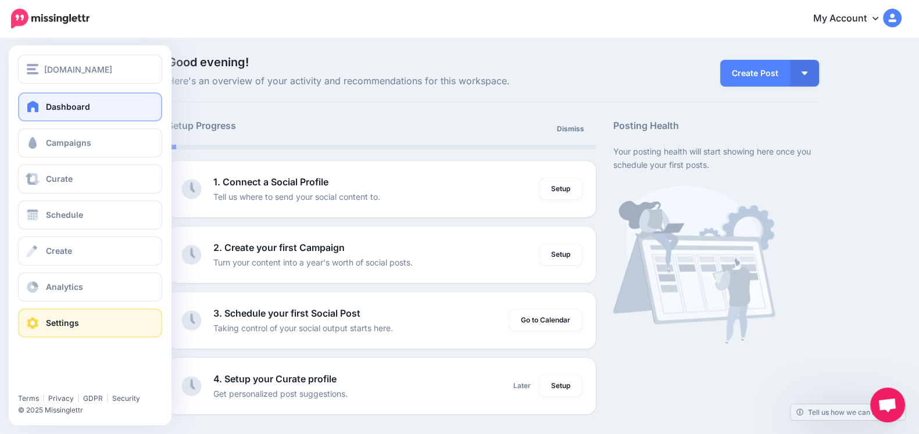
click at [31, 321] on span at bounding box center [32, 323] width 15 height 12
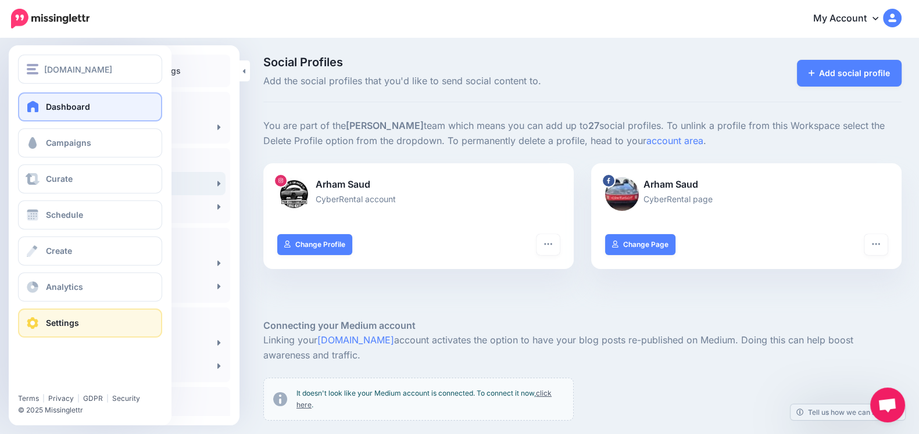
click at [29, 102] on span at bounding box center [33, 107] width 15 height 12
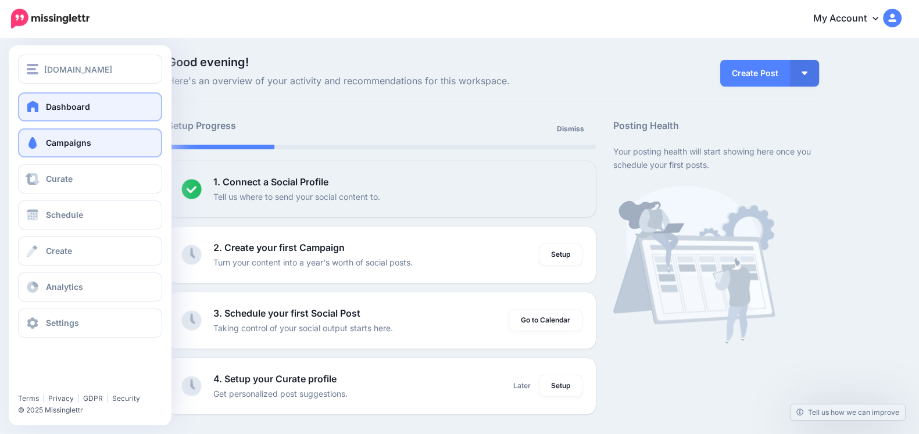
click at [35, 134] on link "Campaigns" at bounding box center [90, 143] width 144 height 29
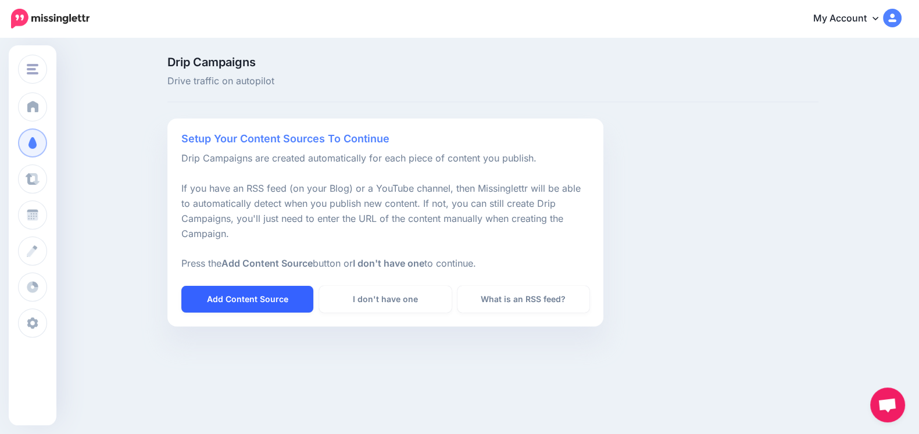
click at [270, 298] on link "Add Content Source" at bounding box center [247, 299] width 132 height 27
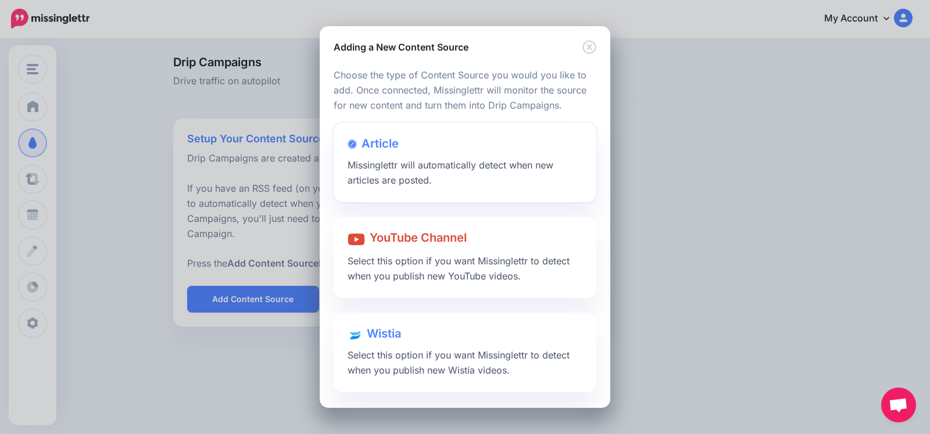
click at [375, 168] on span "Missinglettr will automatically detect when new articles are posted." at bounding box center [451, 172] width 206 height 27
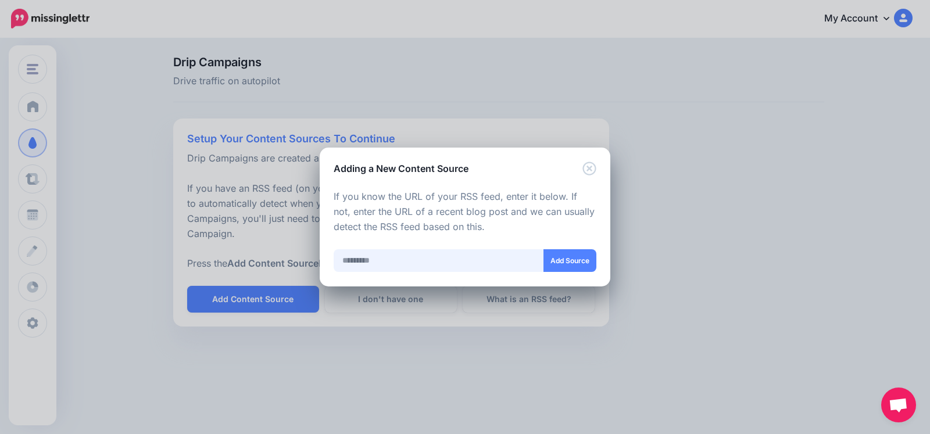
click at [374, 262] on input "text" at bounding box center [439, 260] width 210 height 23
paste input "**********"
type input "**********"
click at [584, 260] on button "Add Source" at bounding box center [569, 260] width 53 height 23
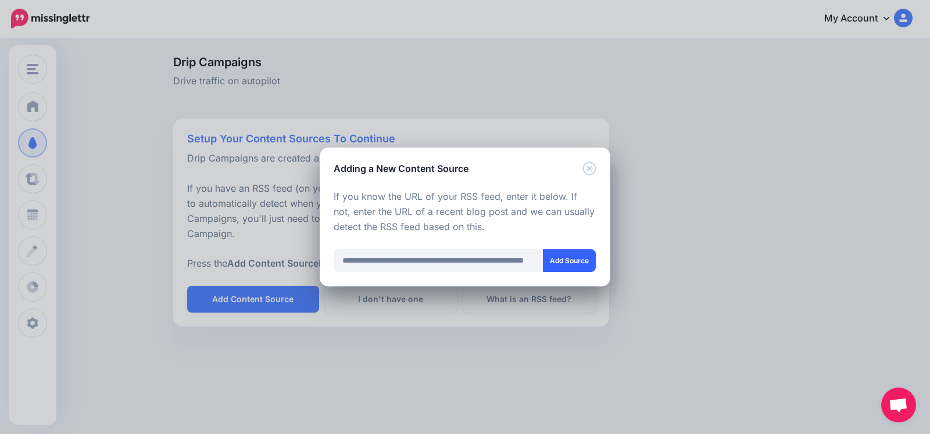
scroll to position [0, 0]
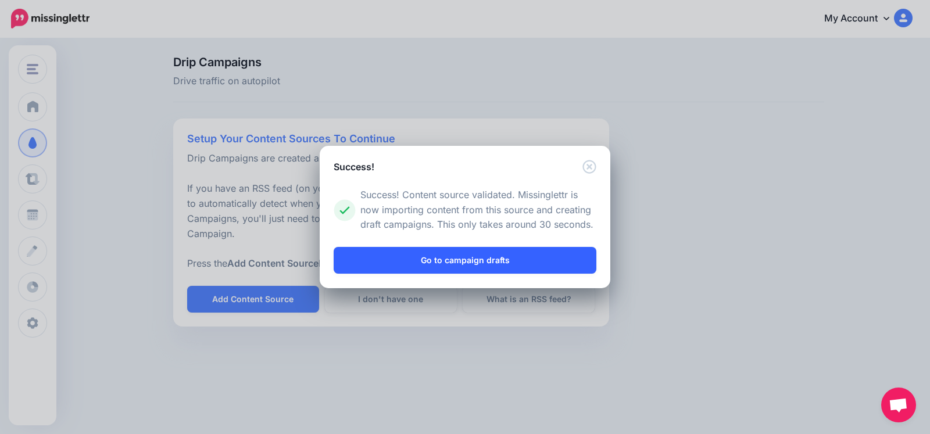
click at [406, 249] on link "Go to campaign drafts" at bounding box center [465, 260] width 263 height 27
